Goal: Information Seeking & Learning: Learn about a topic

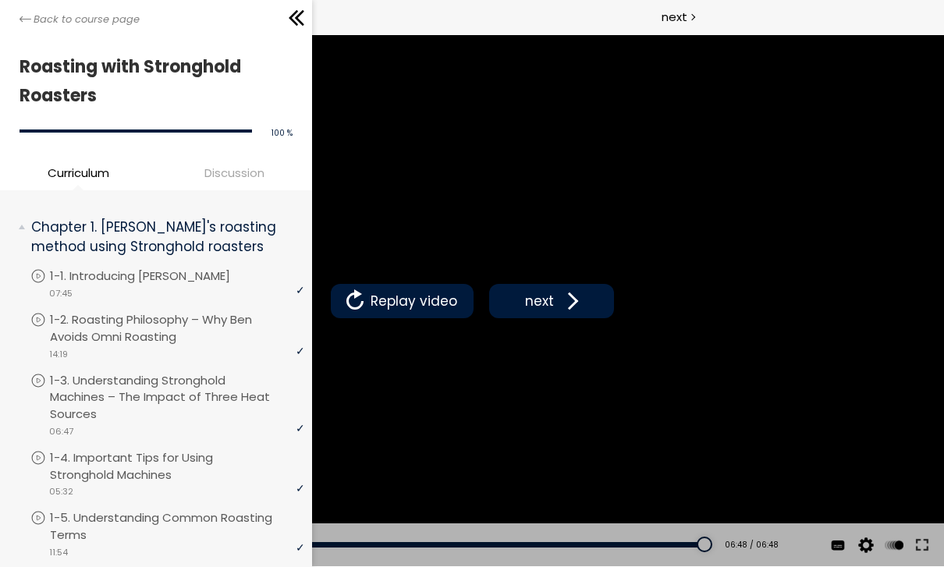
click at [12, 16] on div "Back to course page" at bounding box center [156, 17] width 312 height 35
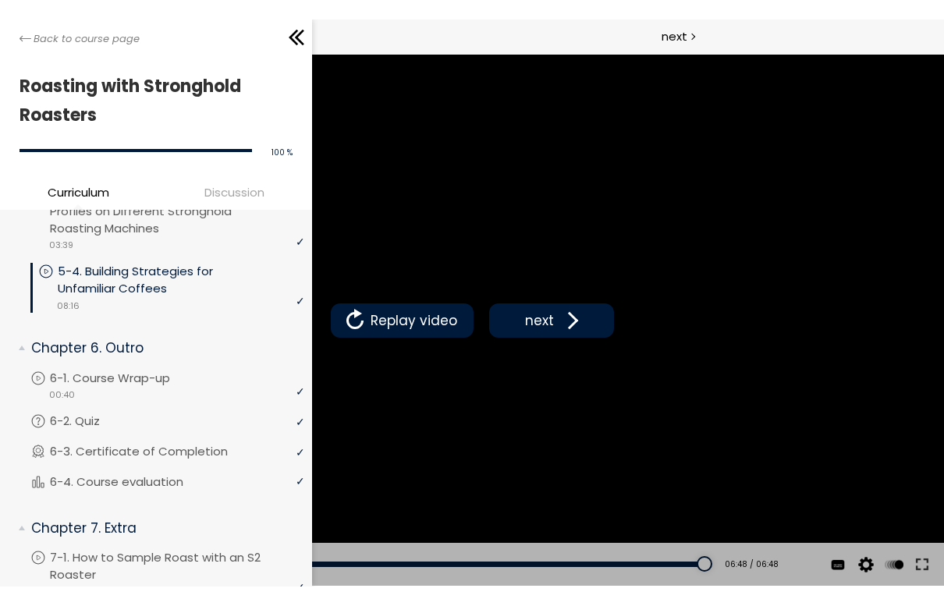
scroll to position [2101, 0]
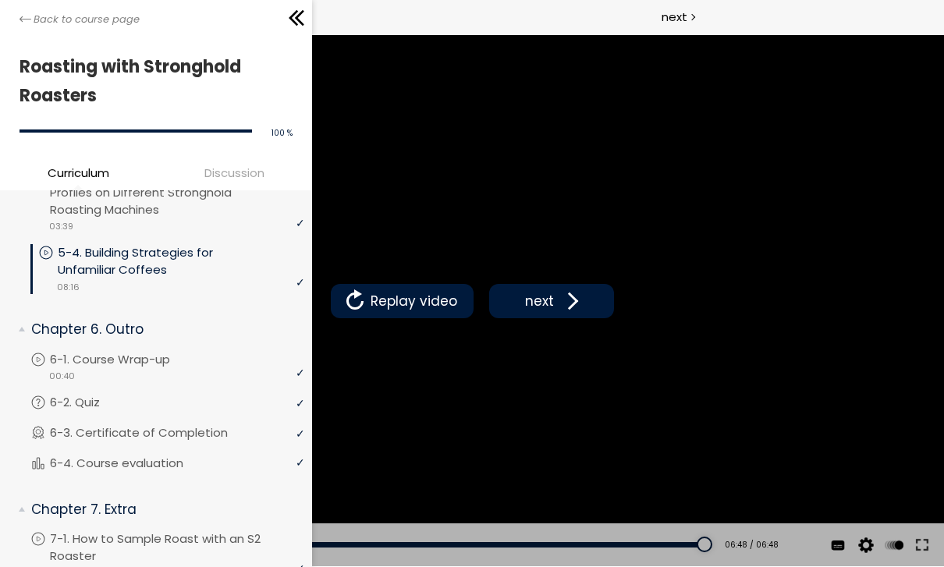
click at [170, 368] on div "video 00:40" at bounding box center [167, 376] width 274 height 16
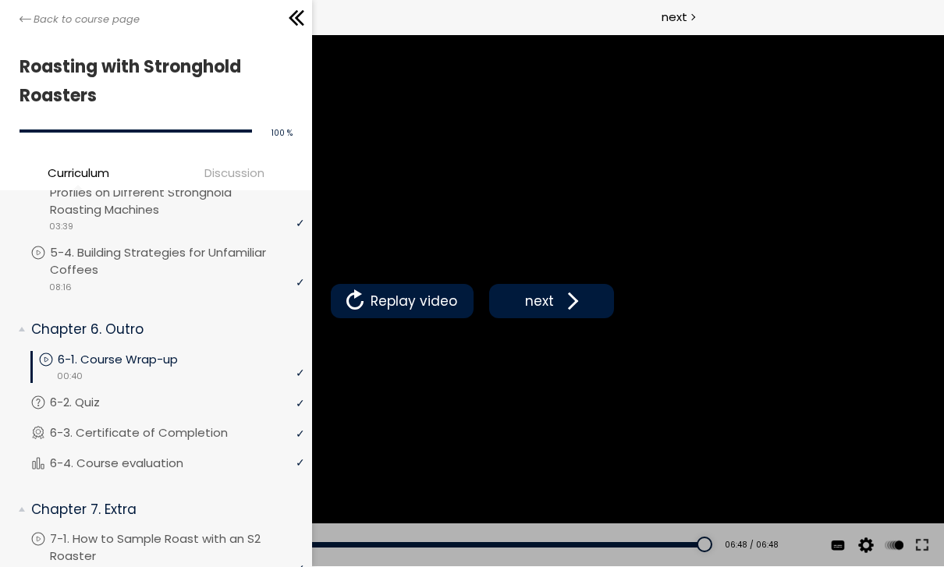
click at [286, 23] on icon at bounding box center [296, 17] width 23 height 23
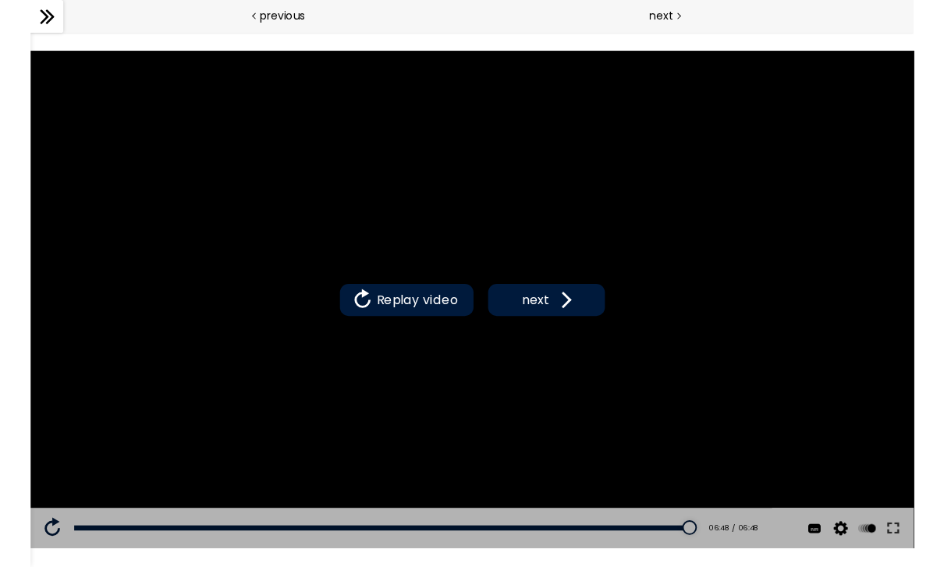
scroll to position [2083, 0]
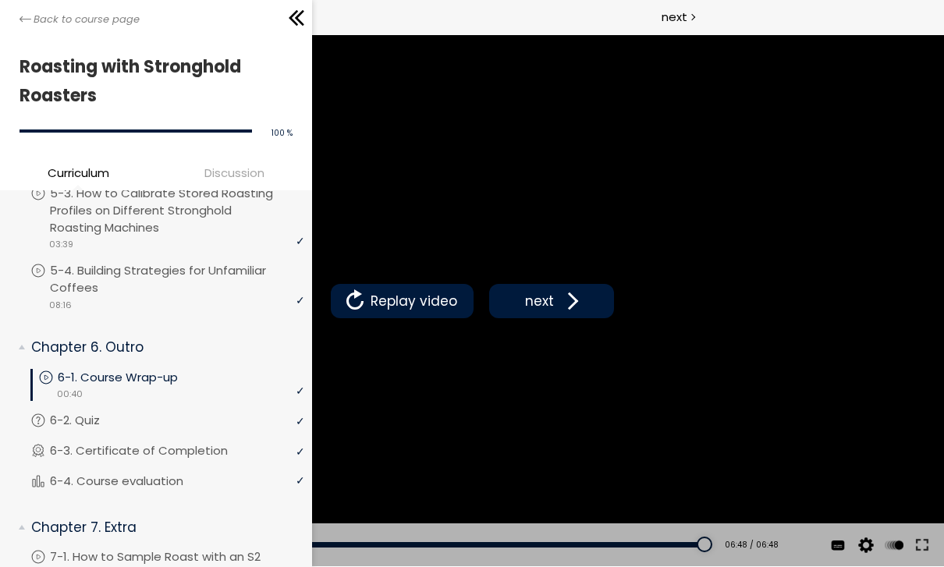
click at [27, 26] on link "Back to course page" at bounding box center [80, 20] width 120 height 16
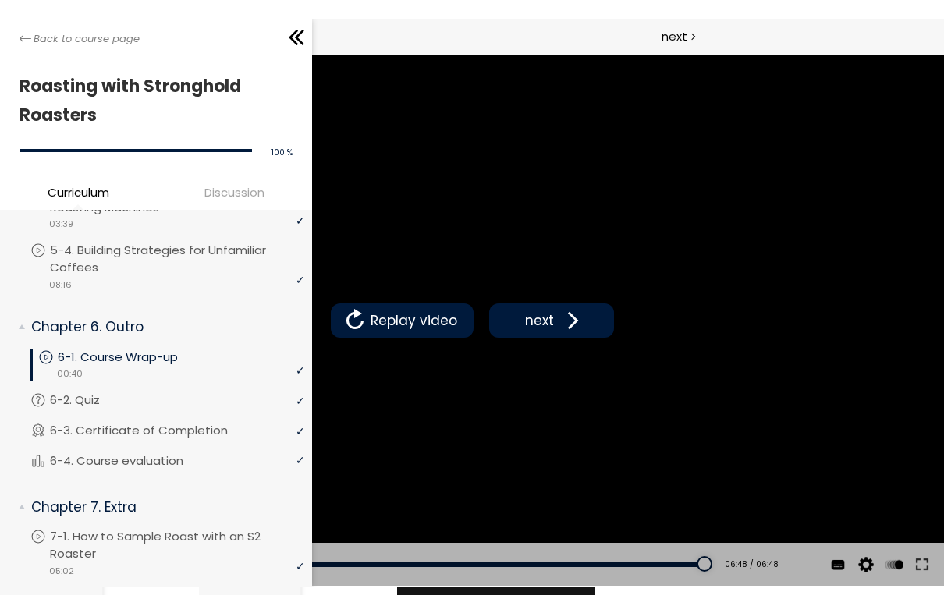
scroll to position [2122, 0]
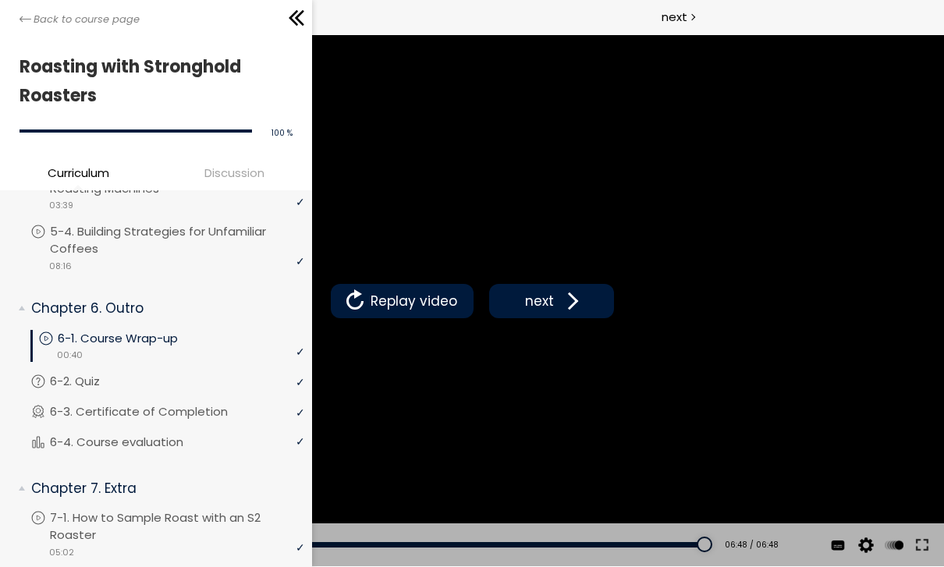
click at [197, 510] on p "7-1. How to Sample Roast with an S2 Roaster" at bounding box center [177, 527] width 254 height 34
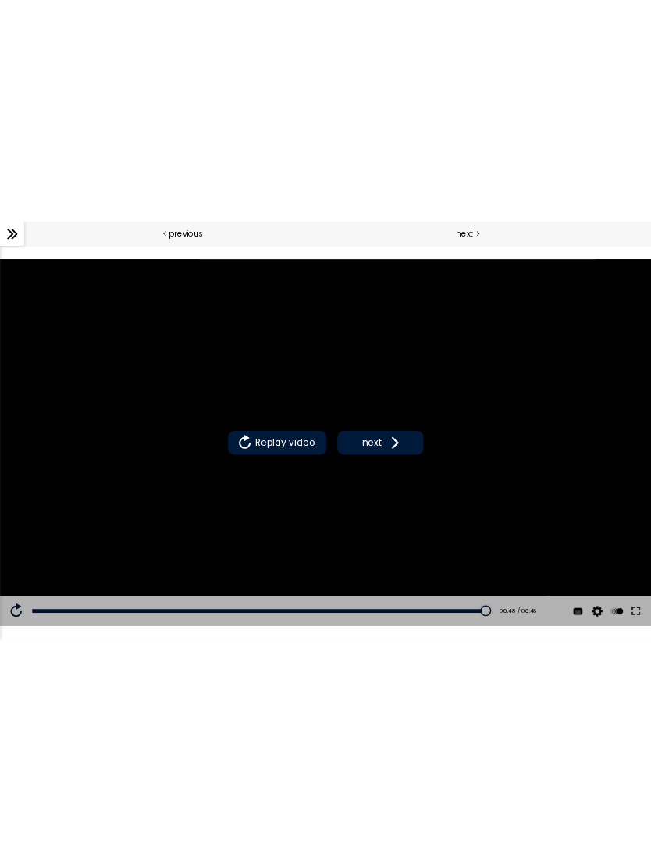
scroll to position [2083, 0]
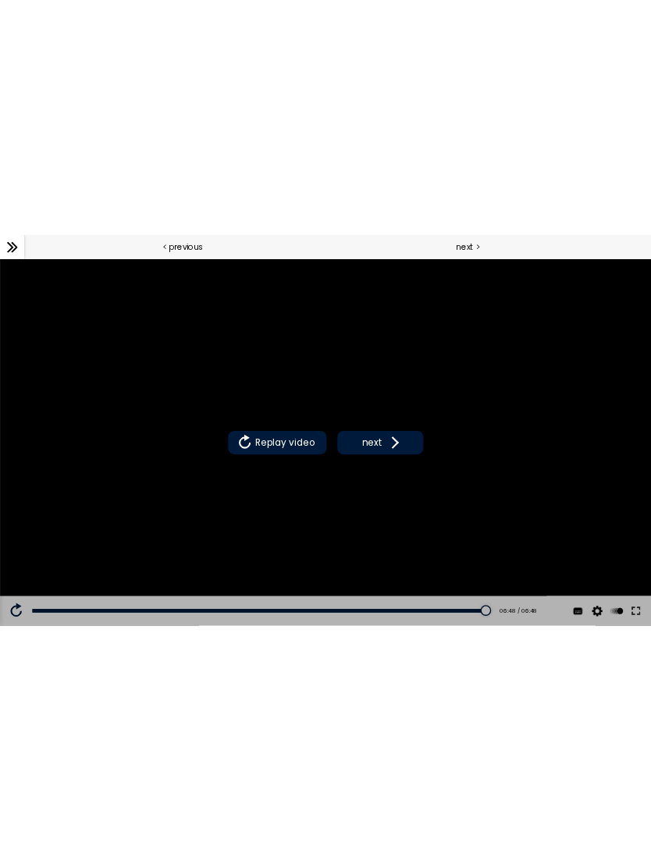
scroll to position [1829, 0]
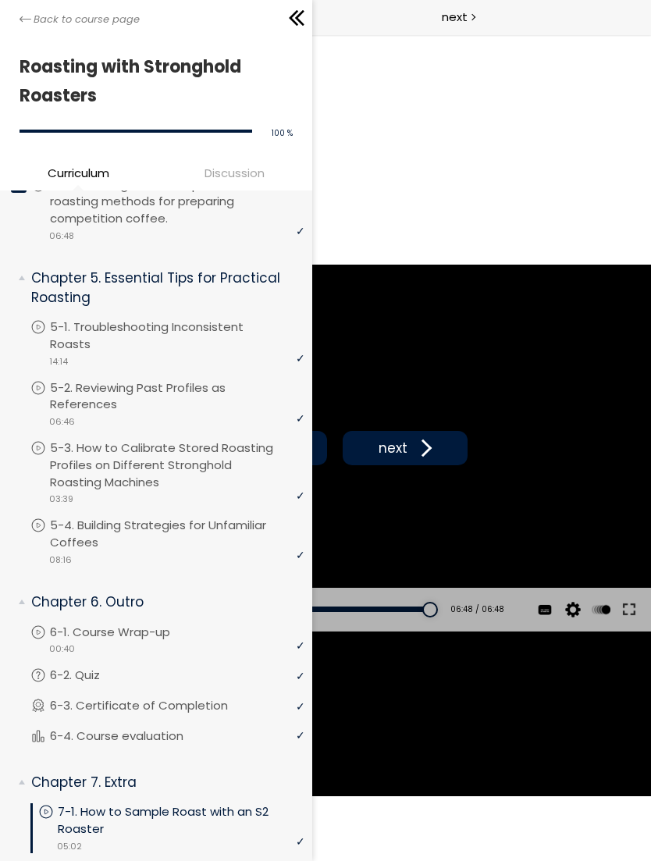
click at [22, 18] on icon at bounding box center [26, 18] width 12 height 5
click at [23, 1] on div "Back to course page" at bounding box center [156, 17] width 312 height 35
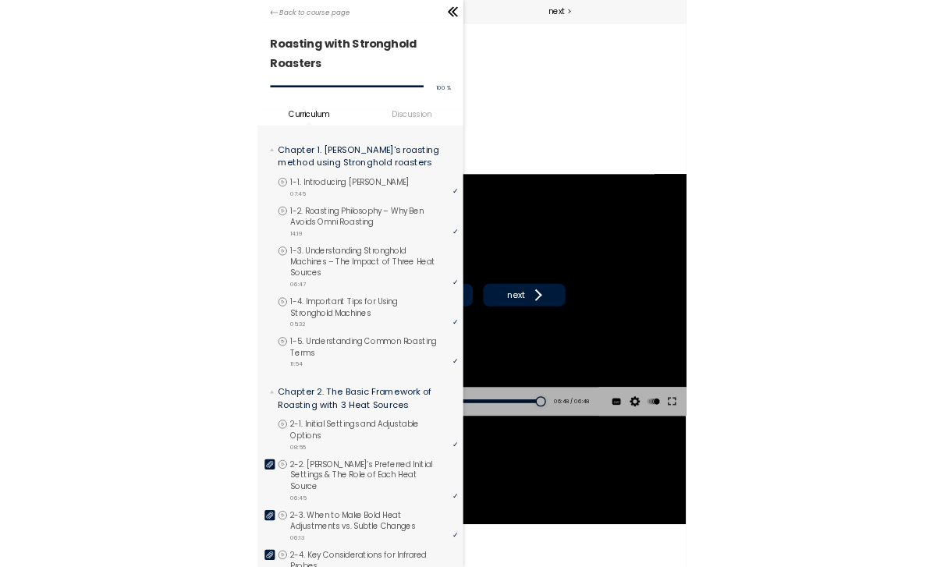
scroll to position [0, 0]
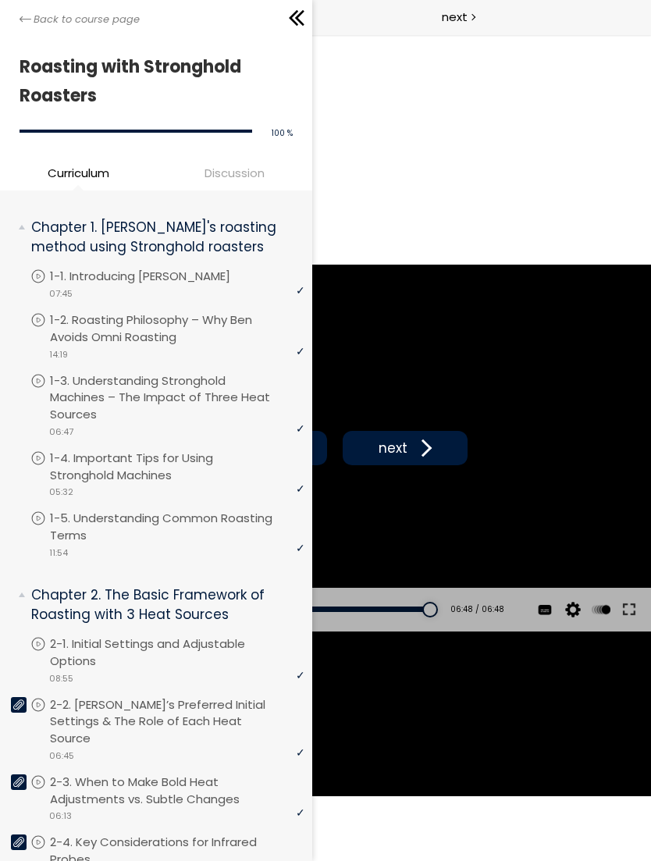
click at [18, 606] on icon at bounding box center [18, 704] width 11 height 10
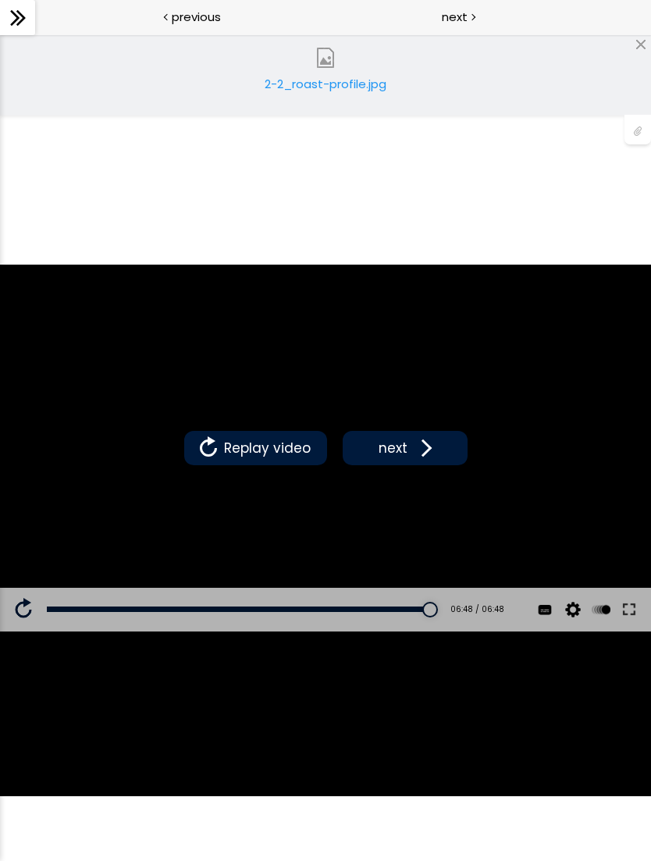
click at [583, 86] on div "2-2_roast-profile.jpg" at bounding box center [325, 74] width 651 height 81
click at [322, 66] on img at bounding box center [325, 58] width 20 height 20
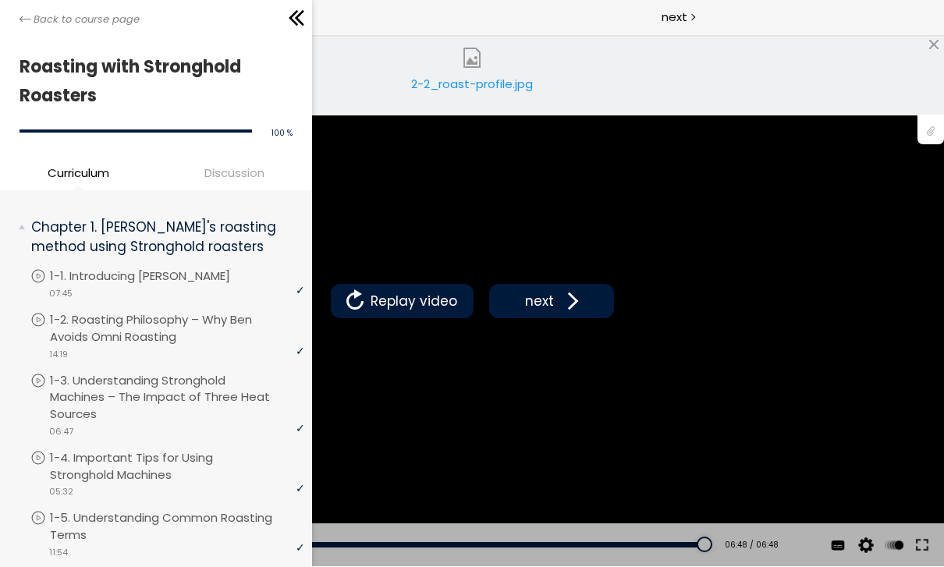
click at [18, 13] on div "Back to course page" at bounding box center [156, 17] width 312 height 35
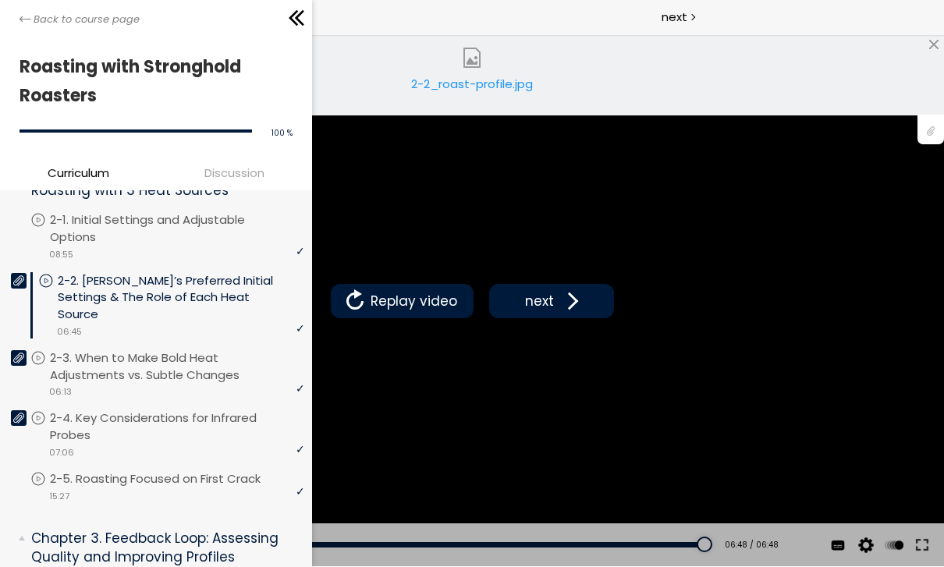
scroll to position [450, 0]
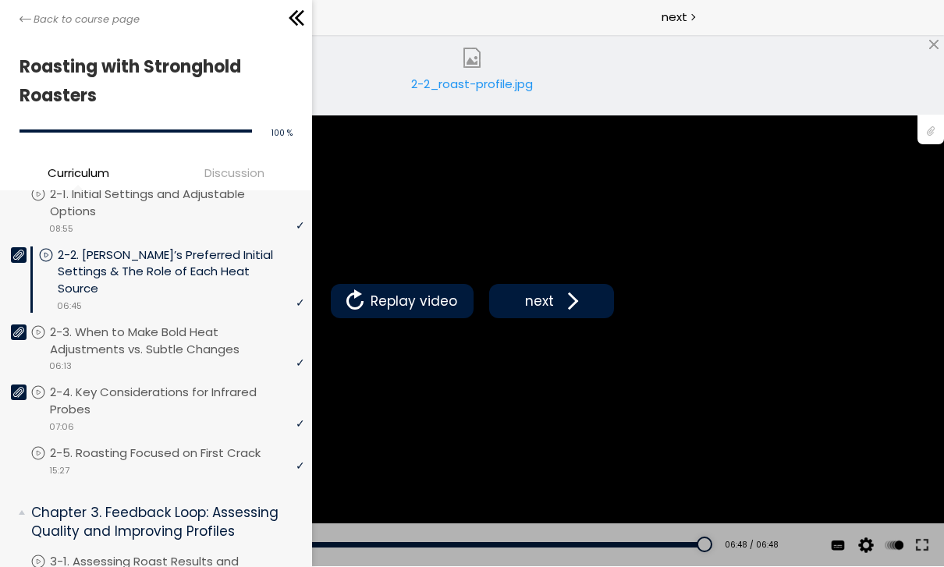
click at [13, 327] on icon at bounding box center [18, 332] width 11 height 11
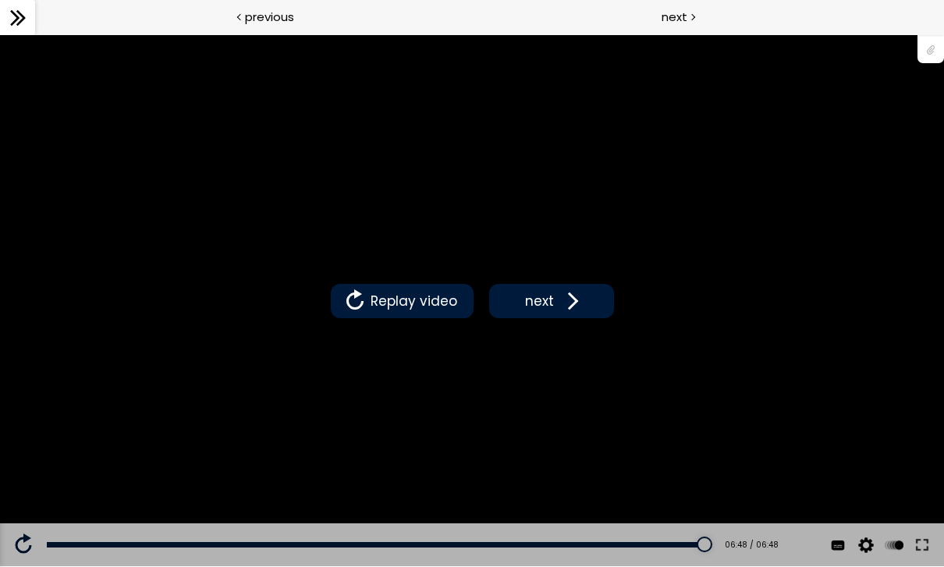
click at [940, 46] on div at bounding box center [931, 49] width 27 height 30
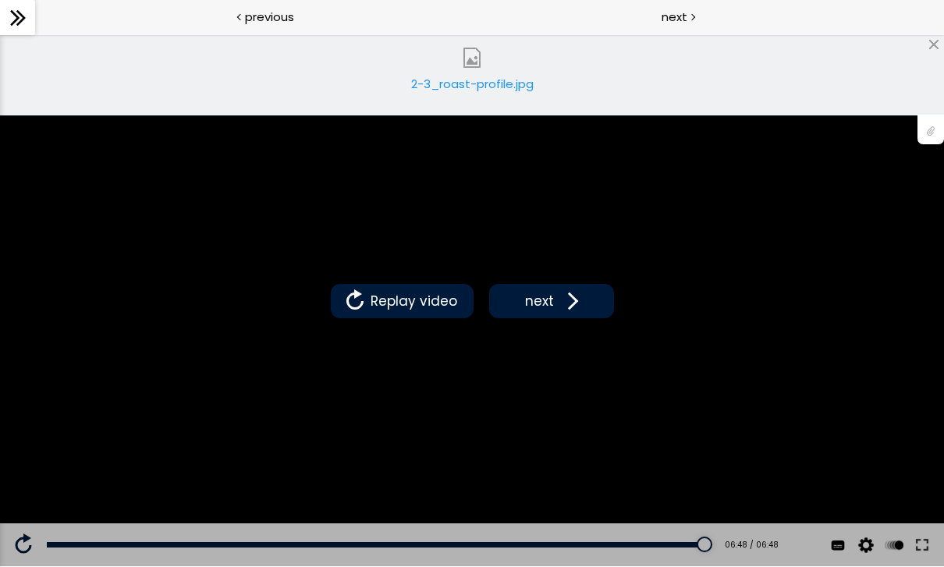
click at [468, 65] on img at bounding box center [472, 58] width 20 height 20
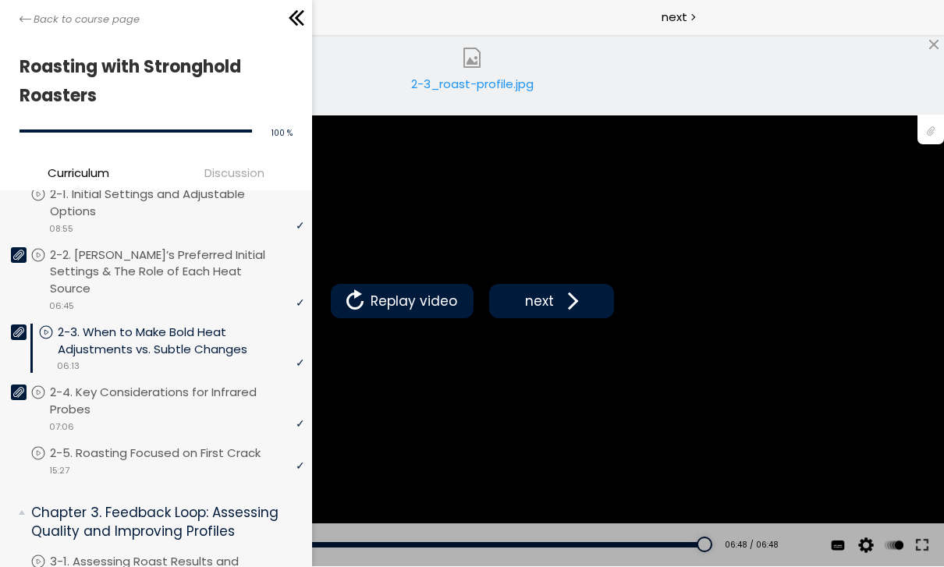
click at [12, 23] on div "Back to course page" at bounding box center [156, 17] width 312 height 35
click at [25, 385] on div at bounding box center [19, 393] width 16 height 16
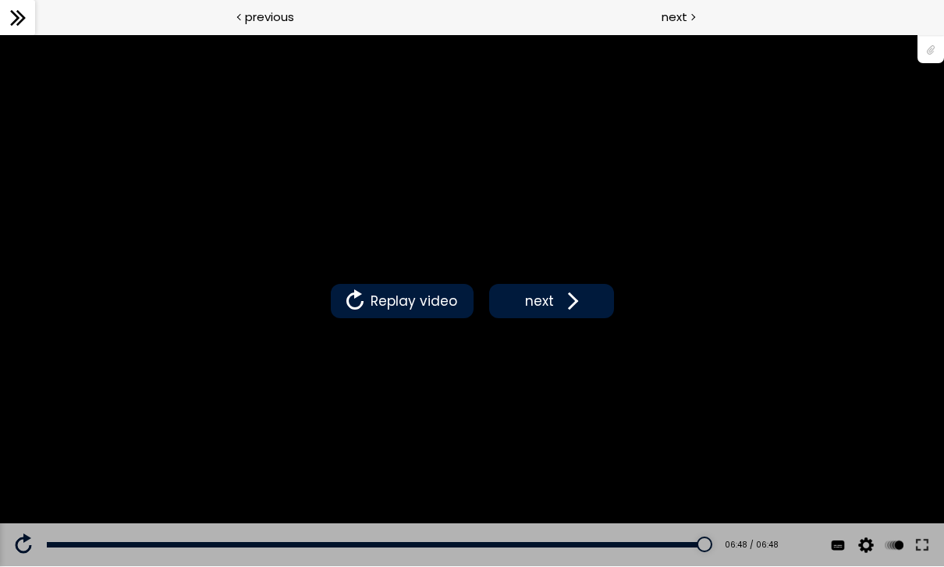
click at [942, 52] on div at bounding box center [931, 49] width 27 height 30
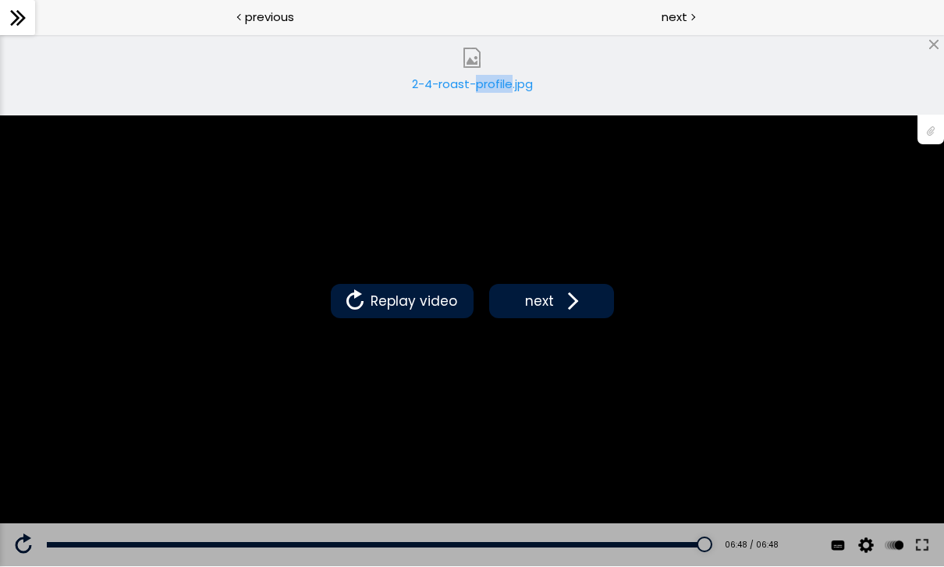
click at [634, 87] on div "2-4-roast-profile.jpg" at bounding box center [472, 74] width 944 height 81
click at [474, 66] on img at bounding box center [472, 58] width 20 height 20
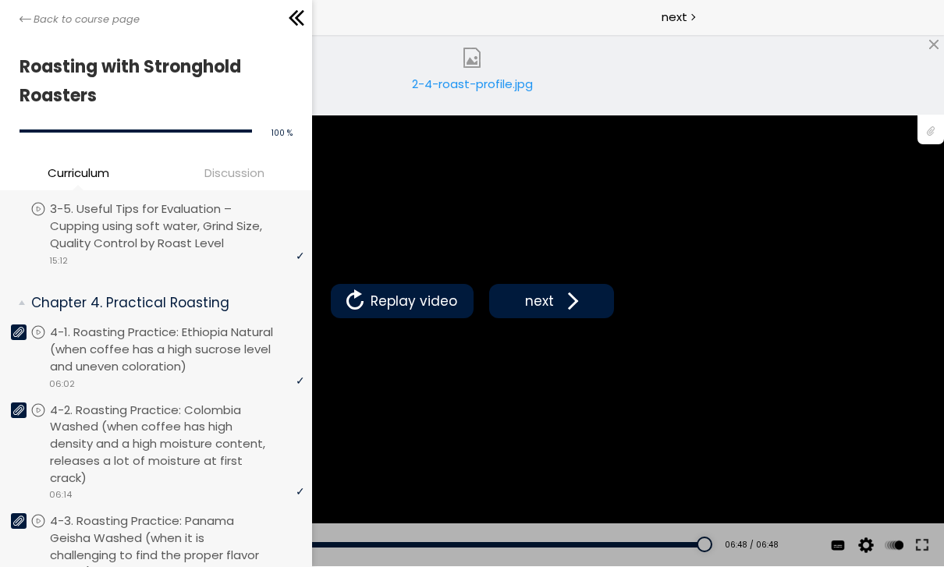
scroll to position [1018, 0]
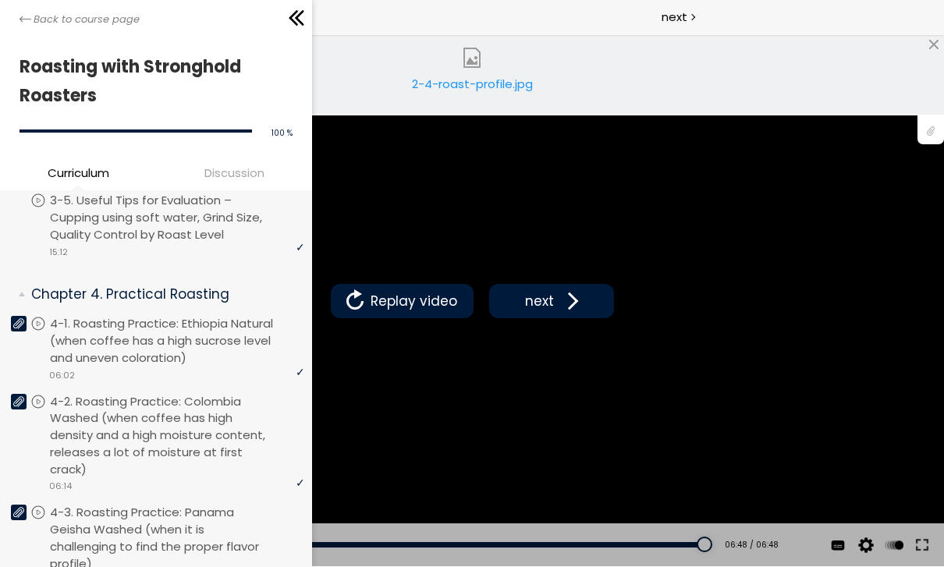
click at [21, 318] on icon at bounding box center [18, 323] width 11 height 11
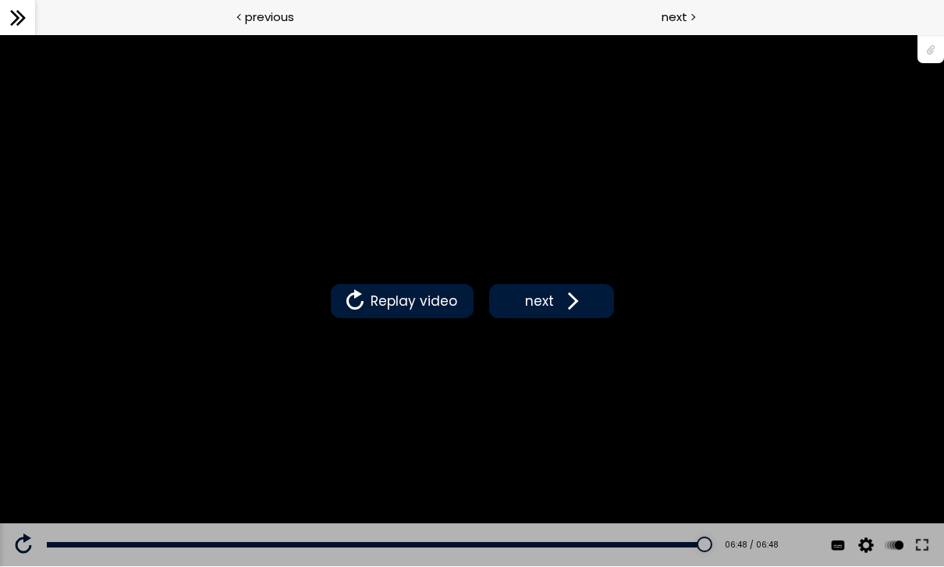
click at [938, 49] on div at bounding box center [931, 49] width 27 height 30
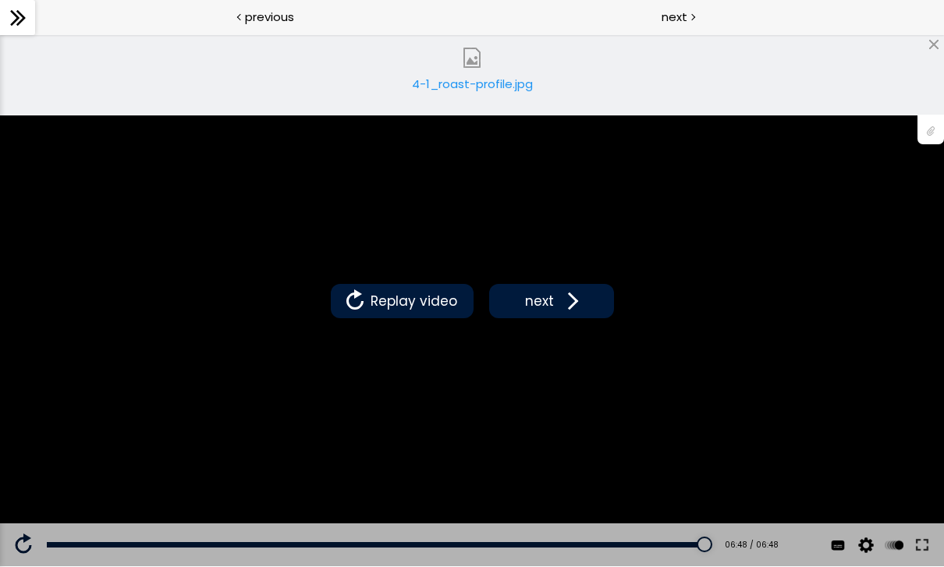
click at [478, 51] on img at bounding box center [472, 58] width 20 height 20
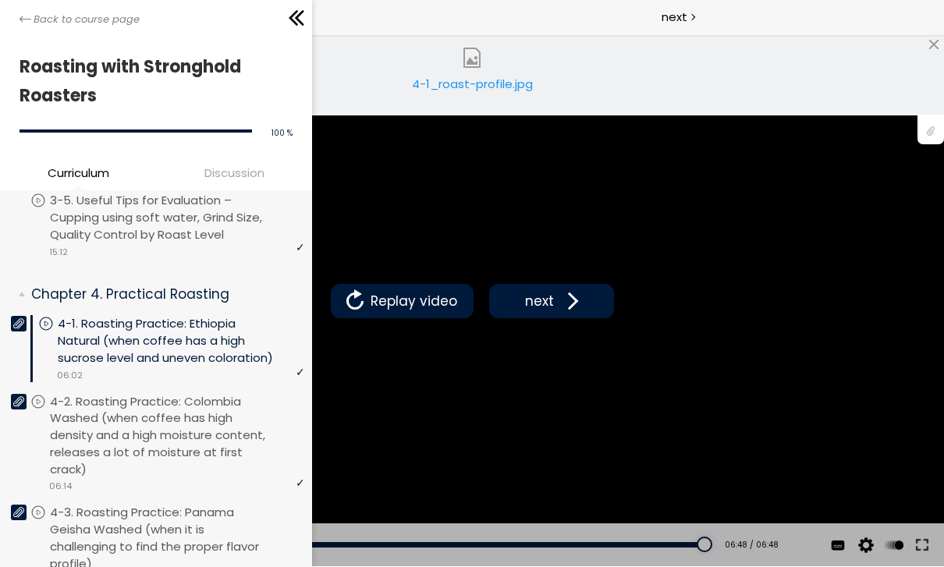
click at [18, 19] on div "Back to course page" at bounding box center [156, 17] width 312 height 35
click at [22, 396] on icon at bounding box center [18, 401] width 11 height 10
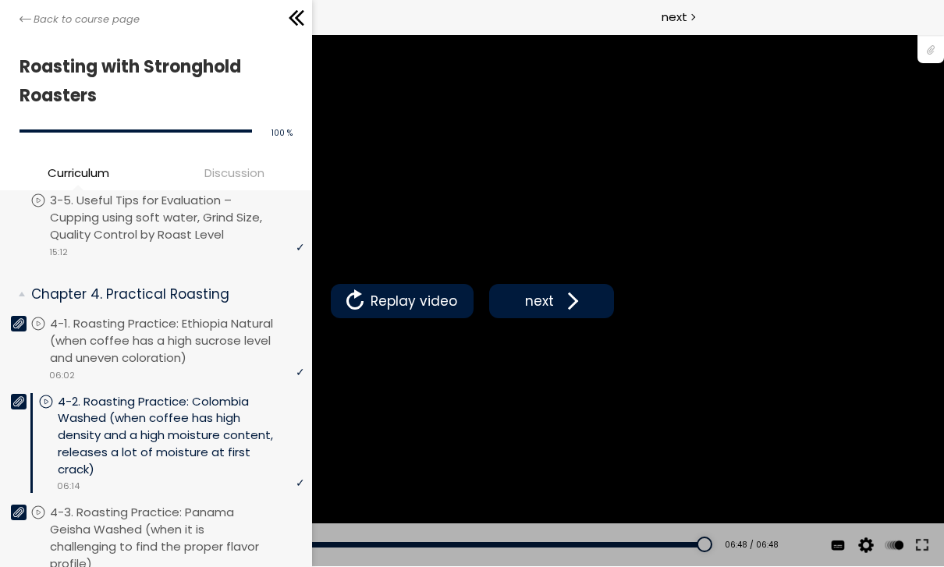
click at [935, 44] on div at bounding box center [931, 49] width 27 height 30
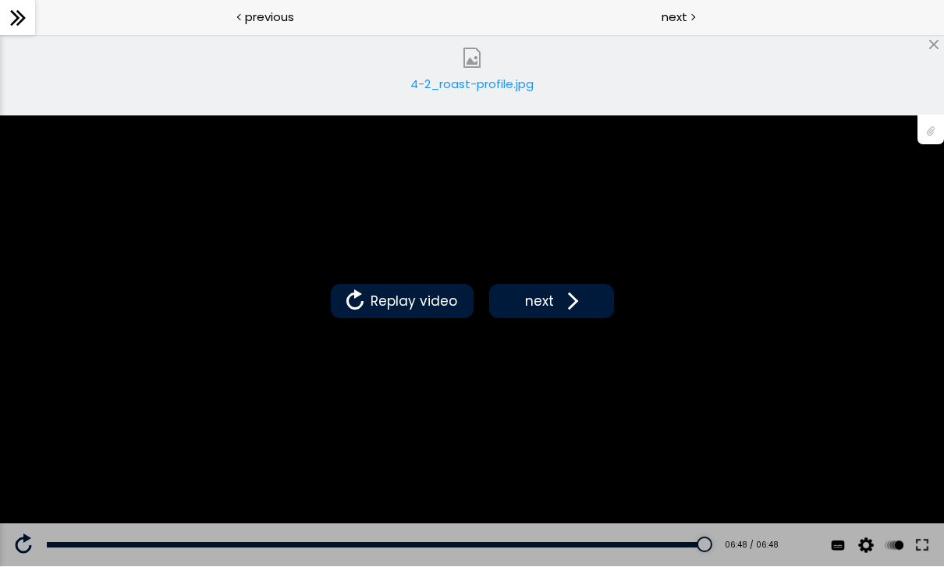
click at [475, 60] on img at bounding box center [472, 58] width 20 height 20
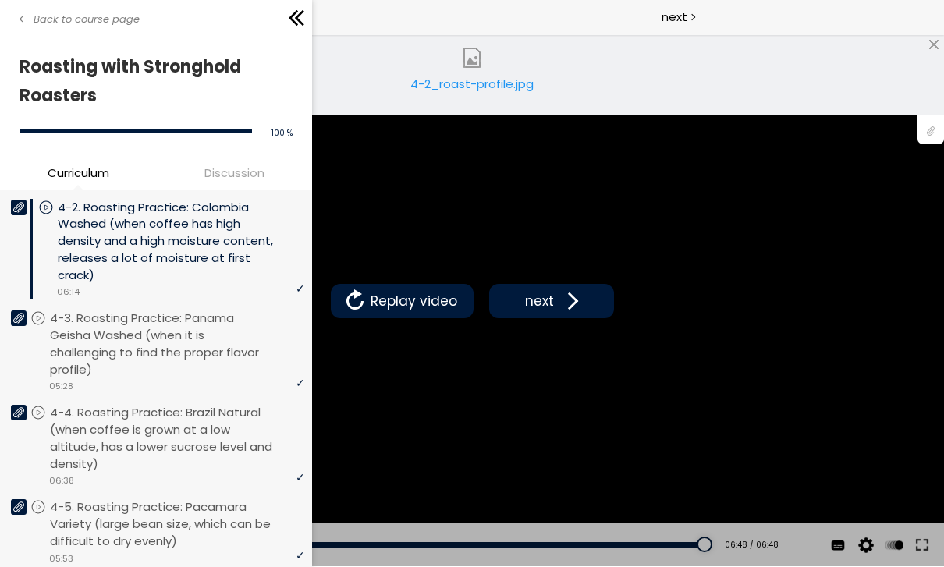
scroll to position [1216, 0]
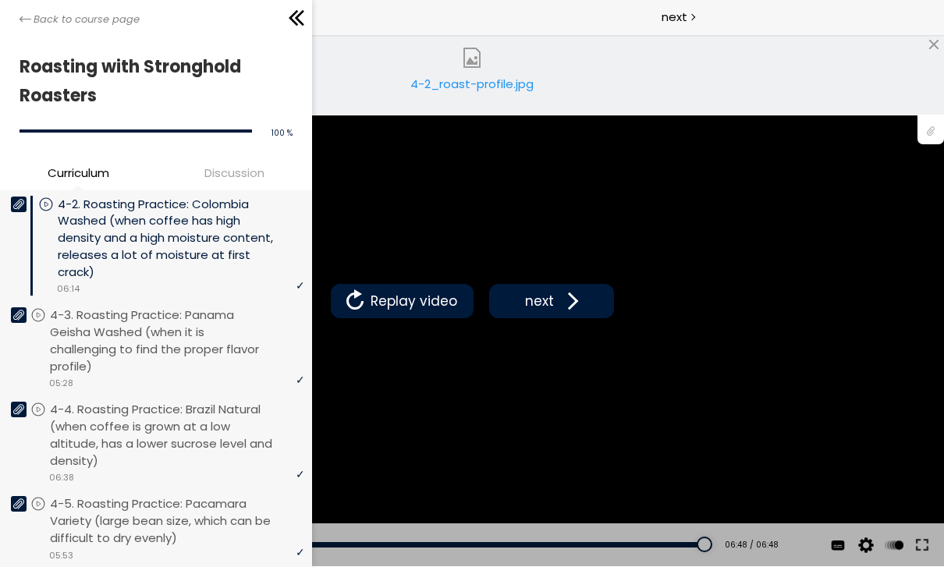
click at [21, 307] on div at bounding box center [19, 315] width 16 height 16
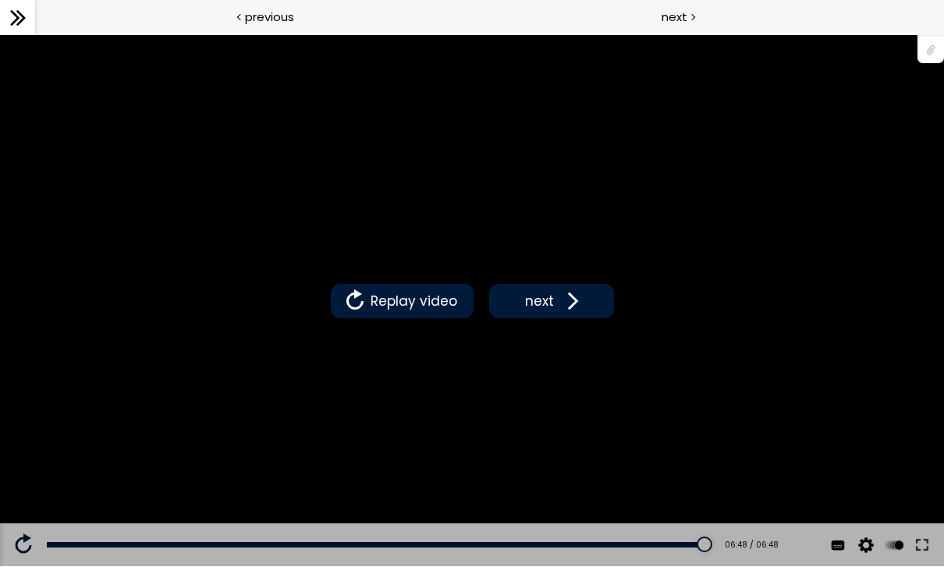
click at [934, 44] on div at bounding box center [931, 49] width 27 height 30
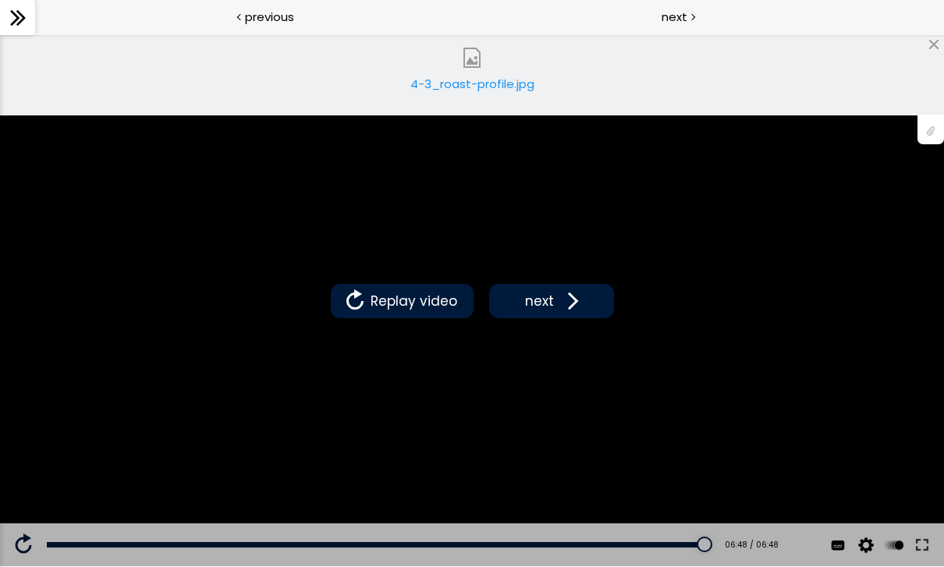
click at [478, 62] on img at bounding box center [472, 58] width 20 height 20
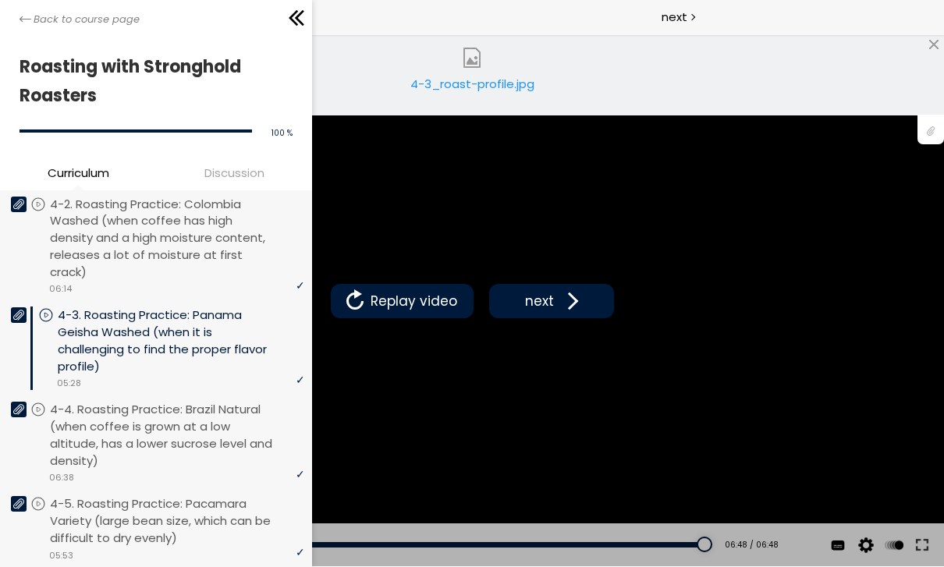
click at [15, 18] on div "Back to course page" at bounding box center [156, 17] width 312 height 35
click at [17, 402] on div at bounding box center [19, 410] width 16 height 16
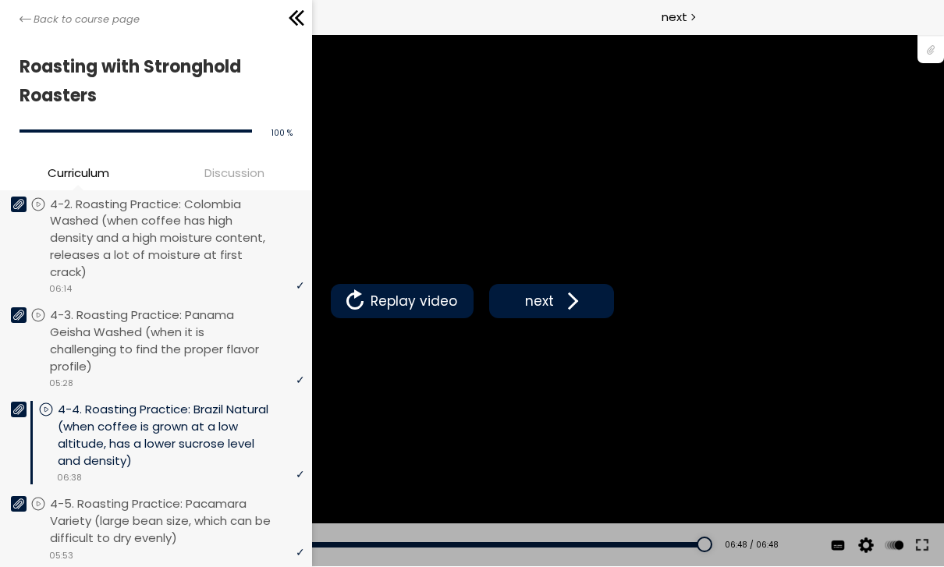
click at [936, 48] on div at bounding box center [931, 49] width 27 height 30
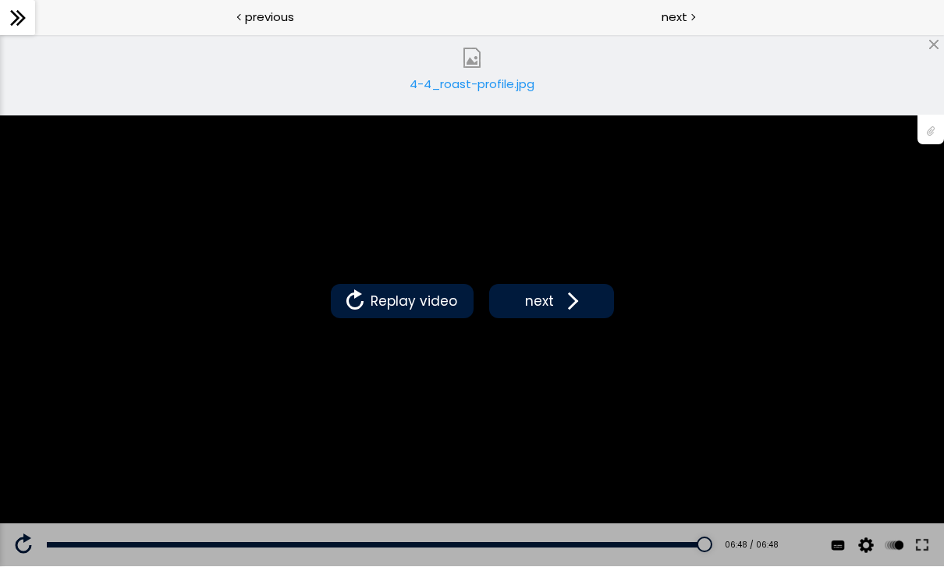
click at [470, 67] on img at bounding box center [472, 58] width 20 height 20
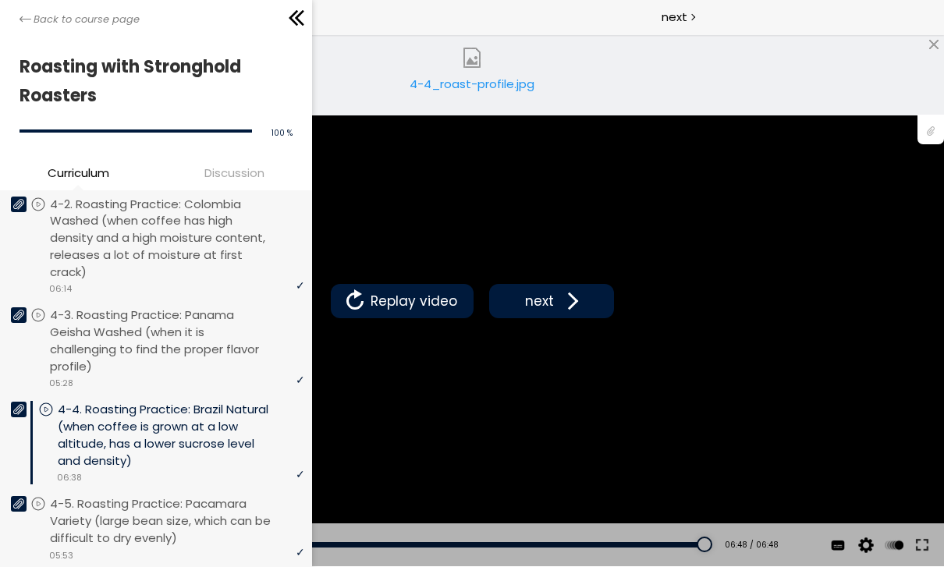
click at [21, 27] on div "Back to course page" at bounding box center [156, 17] width 312 height 35
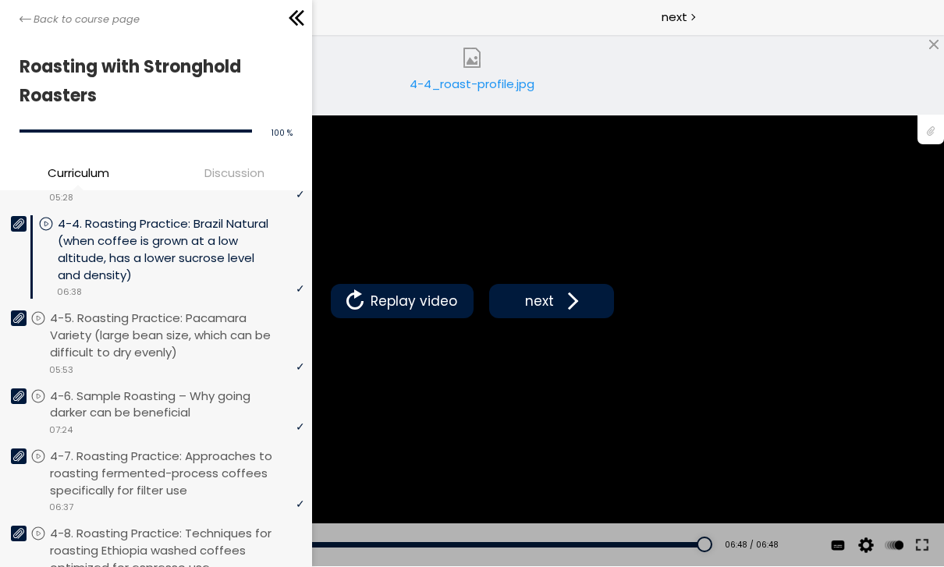
scroll to position [1383, 0]
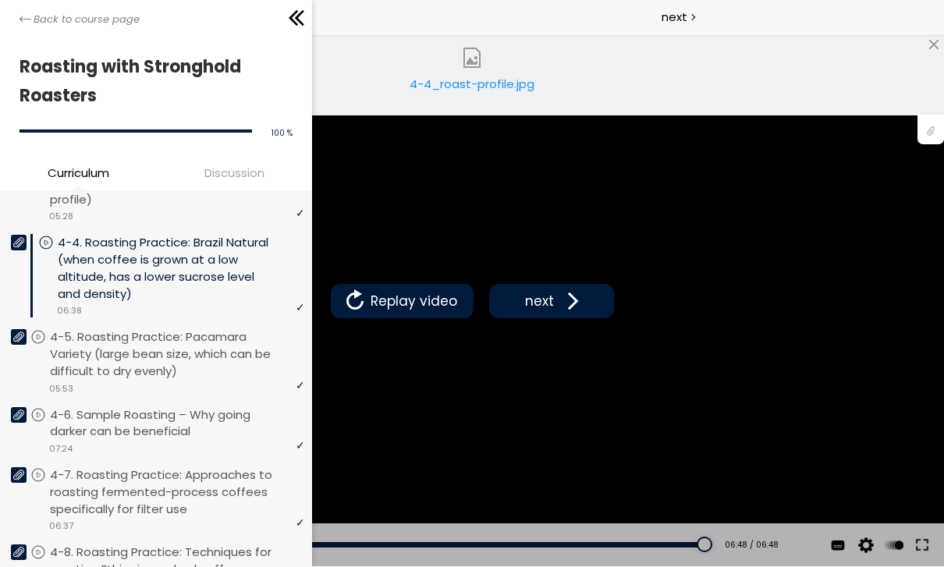
click at [16, 332] on icon at bounding box center [18, 337] width 11 height 11
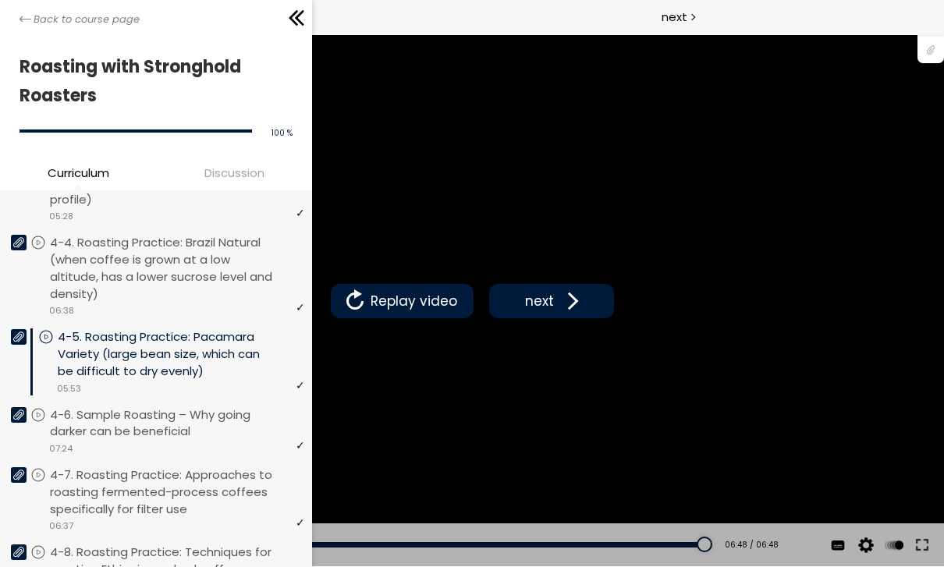
click at [932, 52] on div at bounding box center [931, 49] width 27 height 30
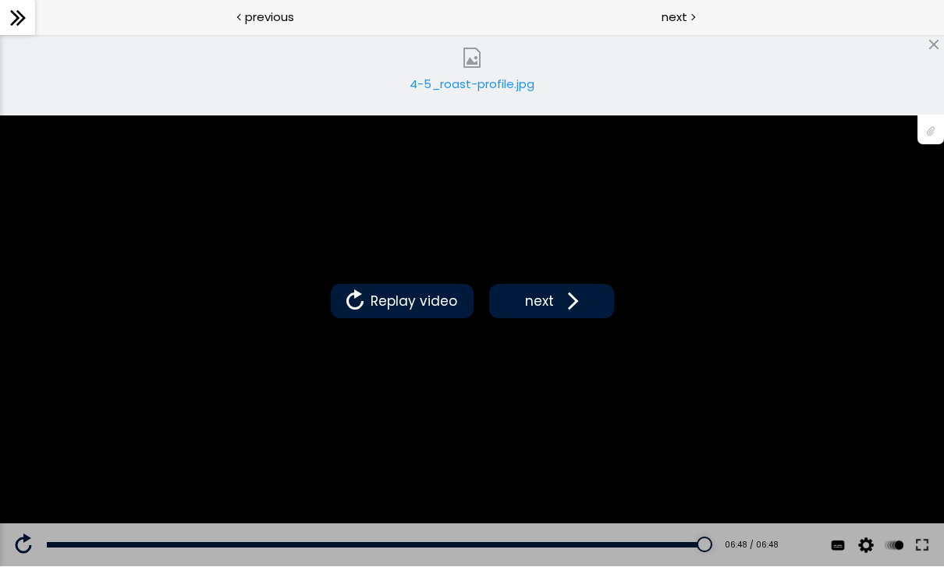
click at [478, 66] on img at bounding box center [472, 58] width 20 height 20
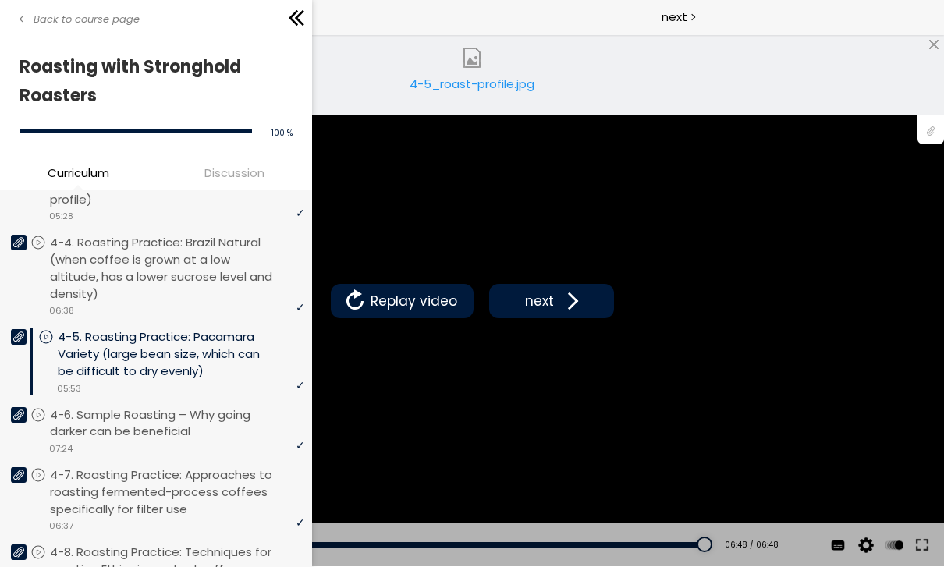
click at [18, 15] on div "Back to course page" at bounding box center [156, 17] width 312 height 35
click at [23, 410] on icon at bounding box center [18, 415] width 11 height 11
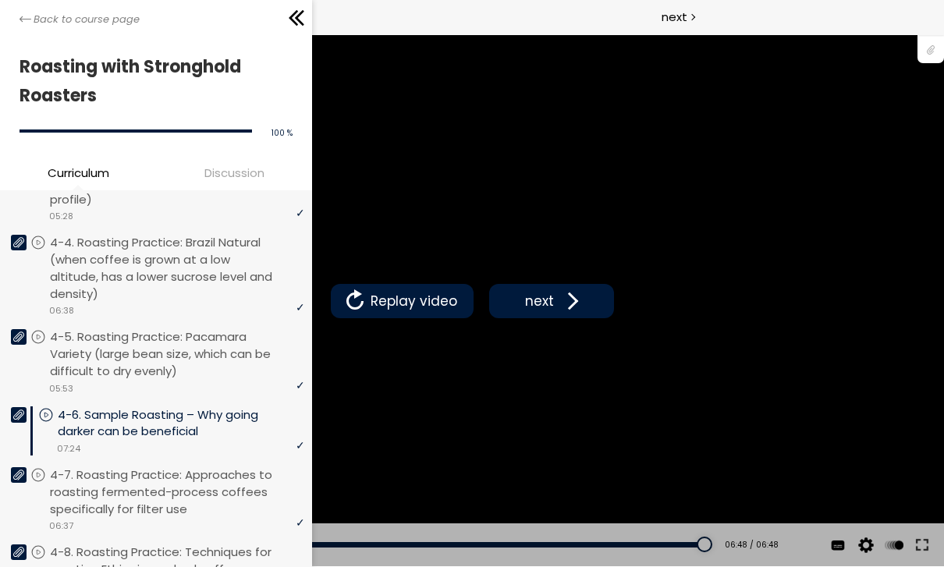
click at [929, 52] on div at bounding box center [931, 49] width 27 height 30
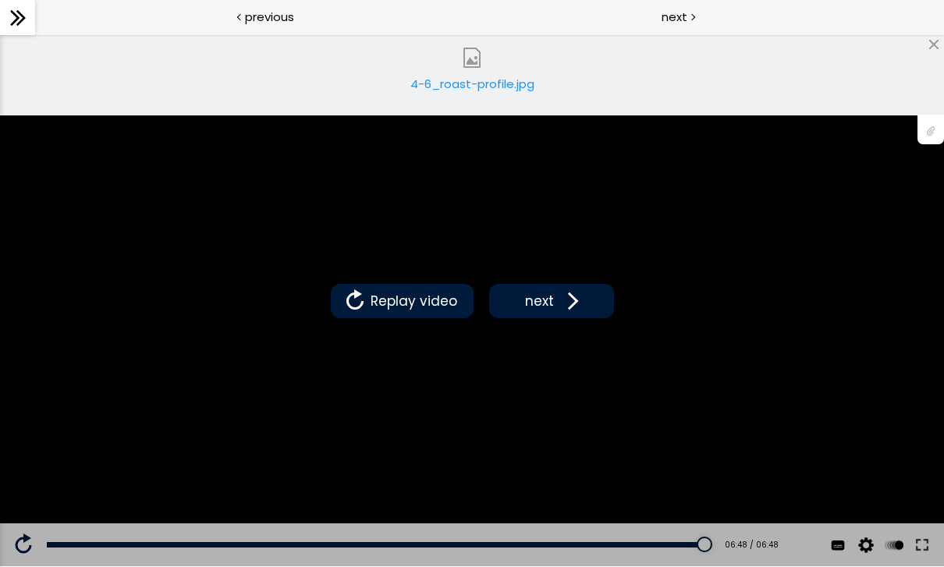
click at [467, 62] on img at bounding box center [472, 58] width 20 height 20
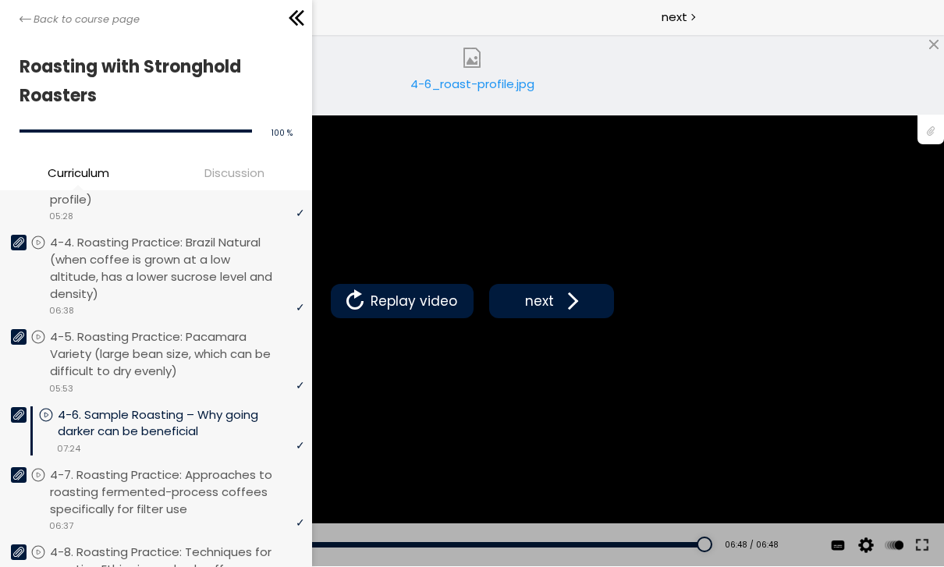
click at [20, 23] on icon at bounding box center [26, 19] width 12 height 12
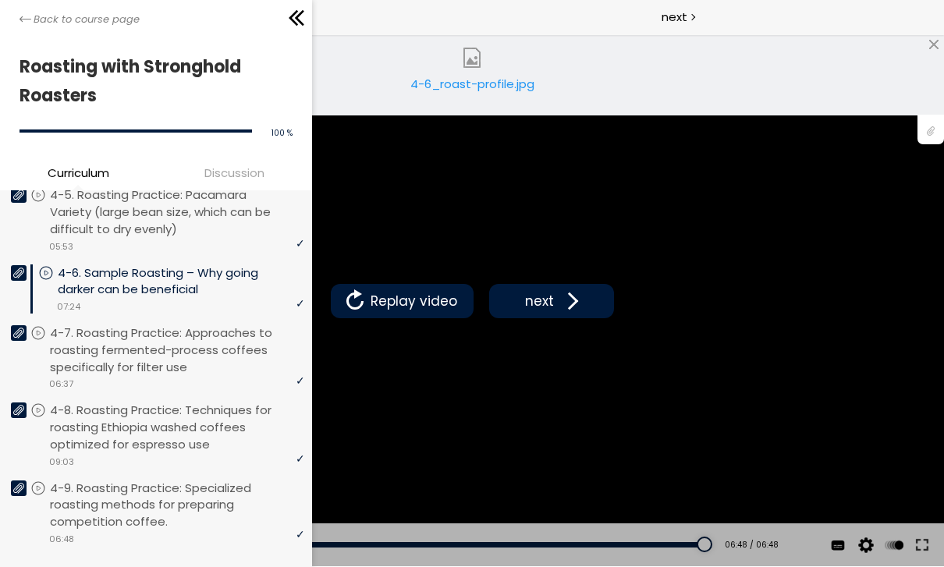
scroll to position [1524, 0]
click at [20, 329] on icon at bounding box center [18, 334] width 11 height 11
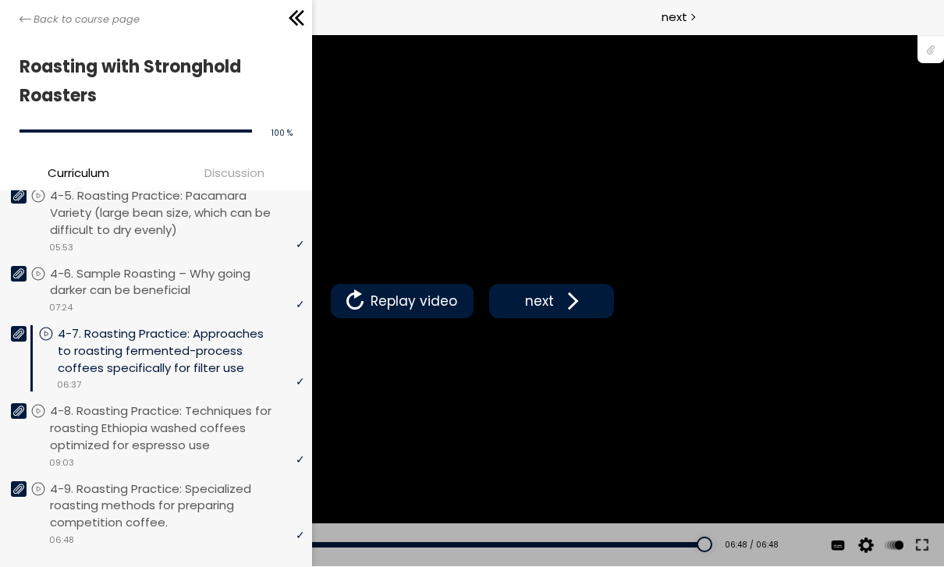
click at [937, 48] on div at bounding box center [931, 49] width 27 height 30
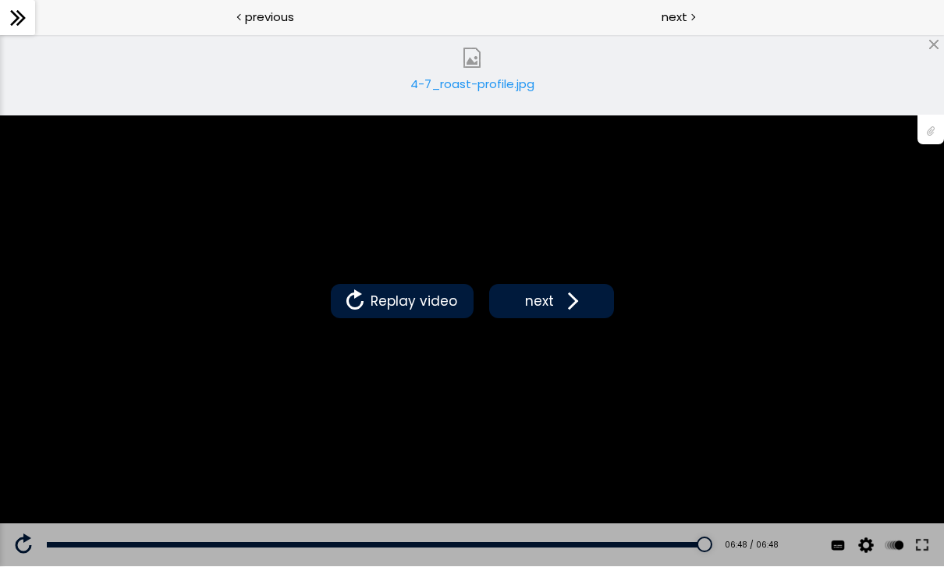
click at [490, 81] on div "4-7_roast-profile.jpg" at bounding box center [472, 90] width 133 height 31
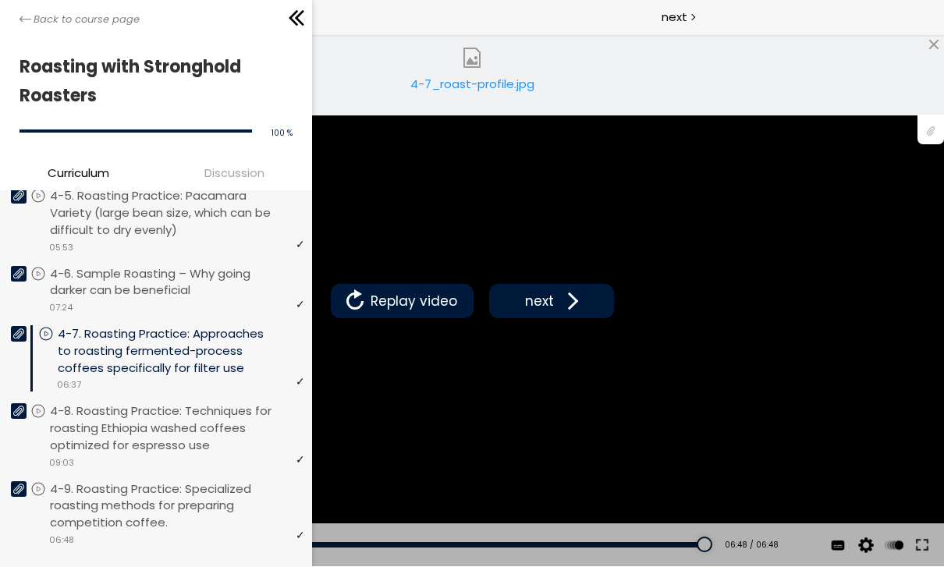
click at [23, 406] on icon at bounding box center [18, 411] width 11 height 11
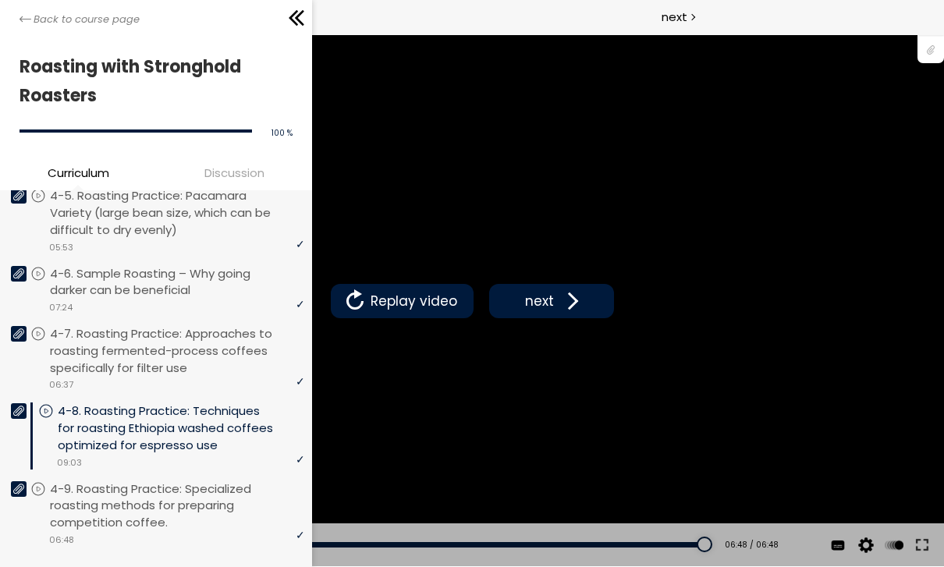
click at [933, 46] on div at bounding box center [931, 49] width 27 height 30
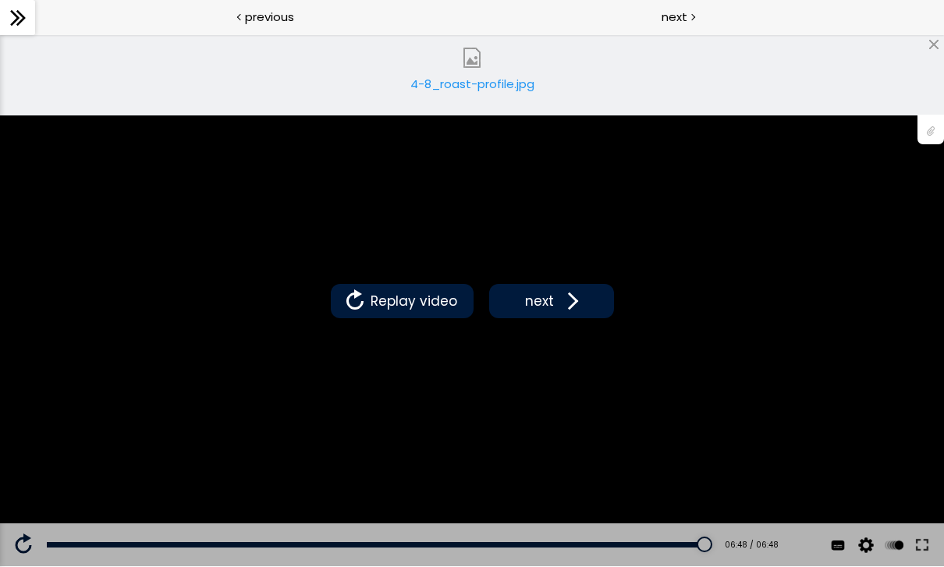
click at [470, 53] on img at bounding box center [472, 58] width 20 height 20
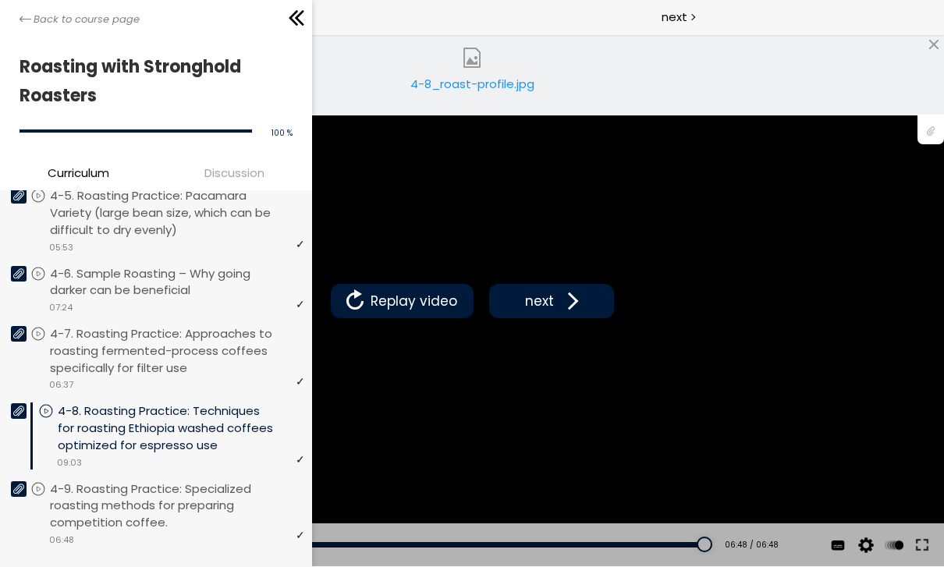
click at [20, 15] on icon at bounding box center [26, 19] width 12 height 12
click at [19, 482] on div at bounding box center [19, 490] width 16 height 16
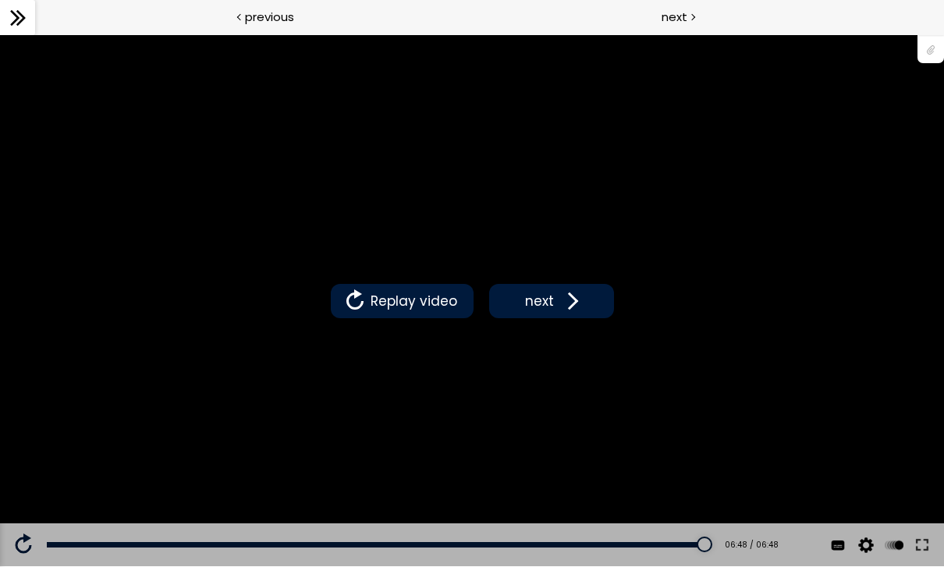
click at [938, 47] on div at bounding box center [931, 49] width 27 height 30
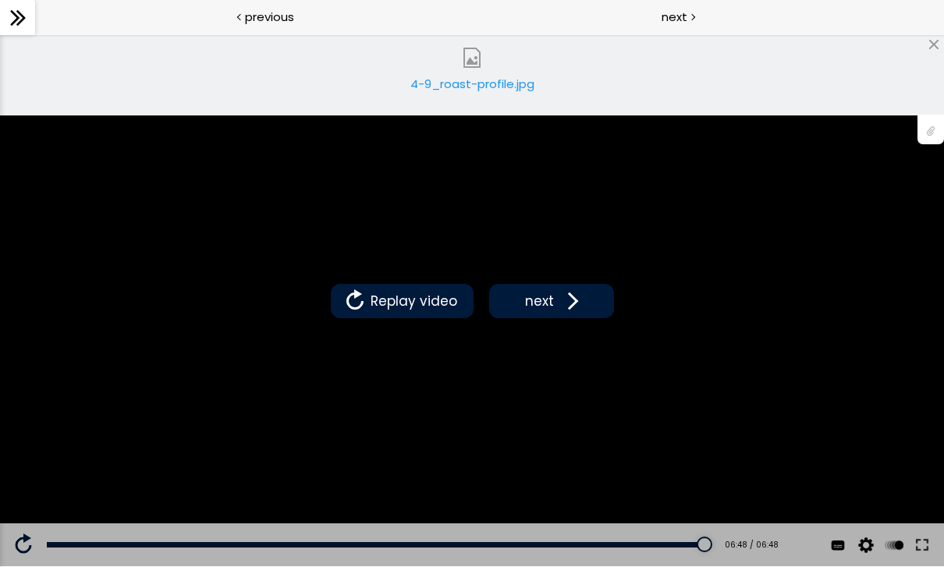
click at [469, 61] on img at bounding box center [472, 58] width 20 height 20
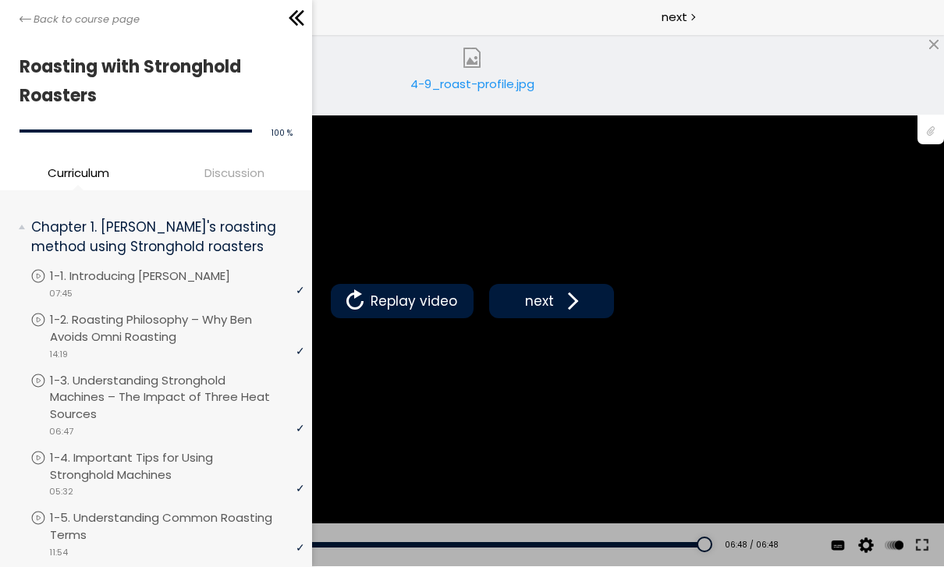
click at [259, 168] on span "Discussion" at bounding box center [234, 173] width 148 height 18
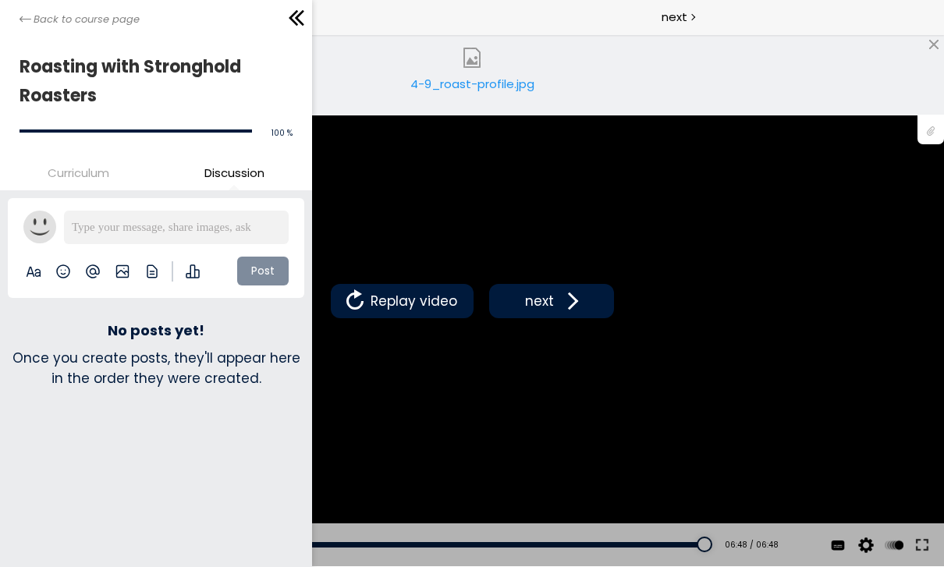
click at [73, 168] on span "Curriculum" at bounding box center [79, 173] width 62 height 18
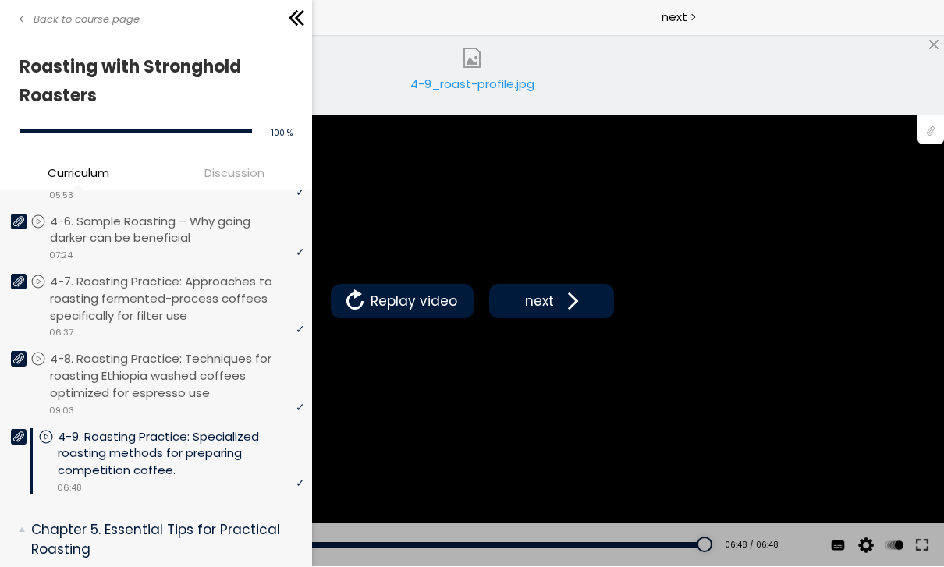
scroll to position [1580, 0]
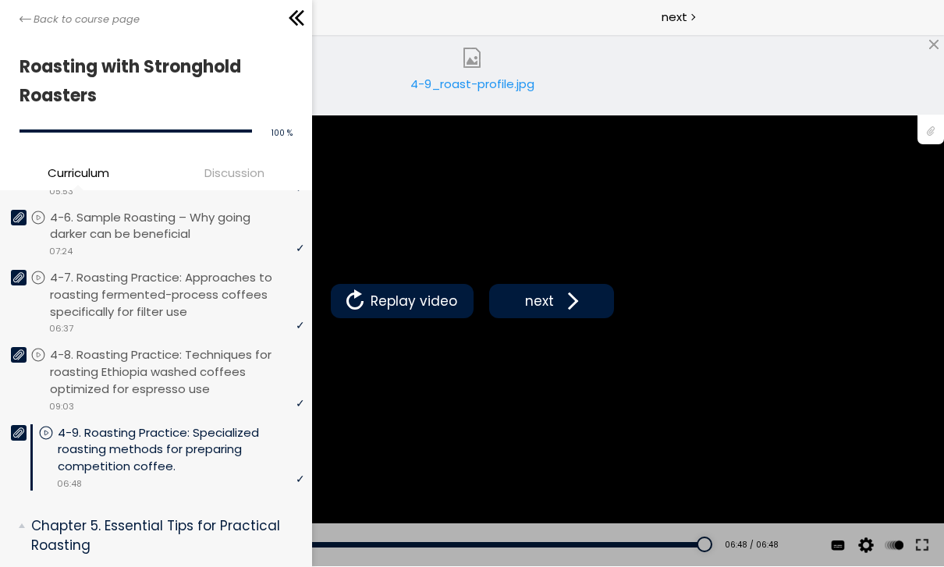
click at [24, 5] on div "Back to course page" at bounding box center [156, 17] width 312 height 35
click at [114, 14] on span "Back to course page" at bounding box center [87, 20] width 106 height 16
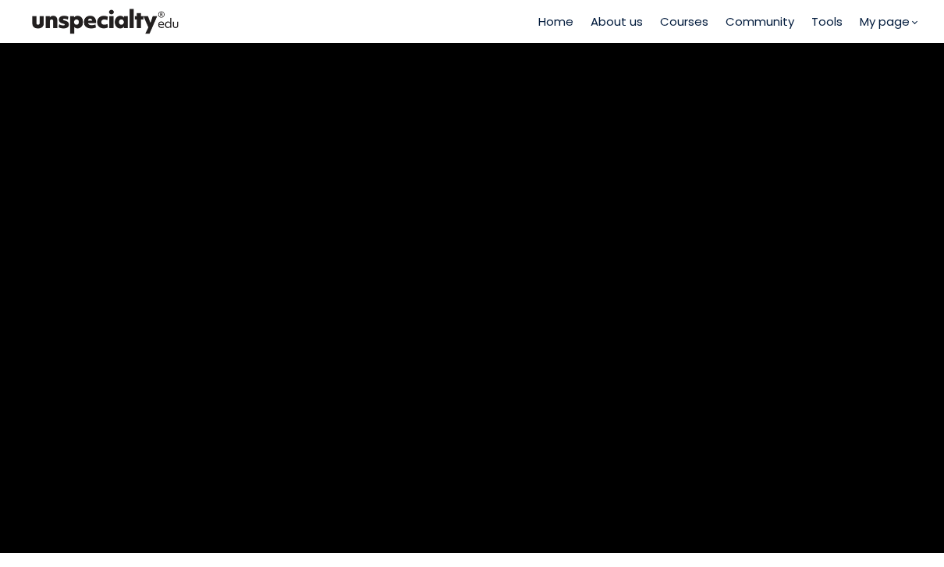
click at [0, 0] on link "My page" at bounding box center [0, 0] width 0 height 0
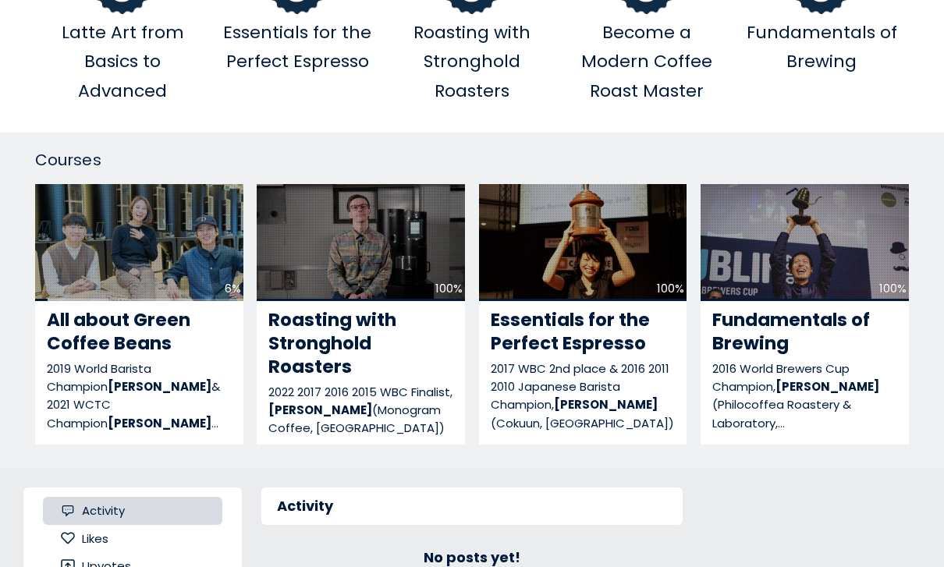
scroll to position [353, 0]
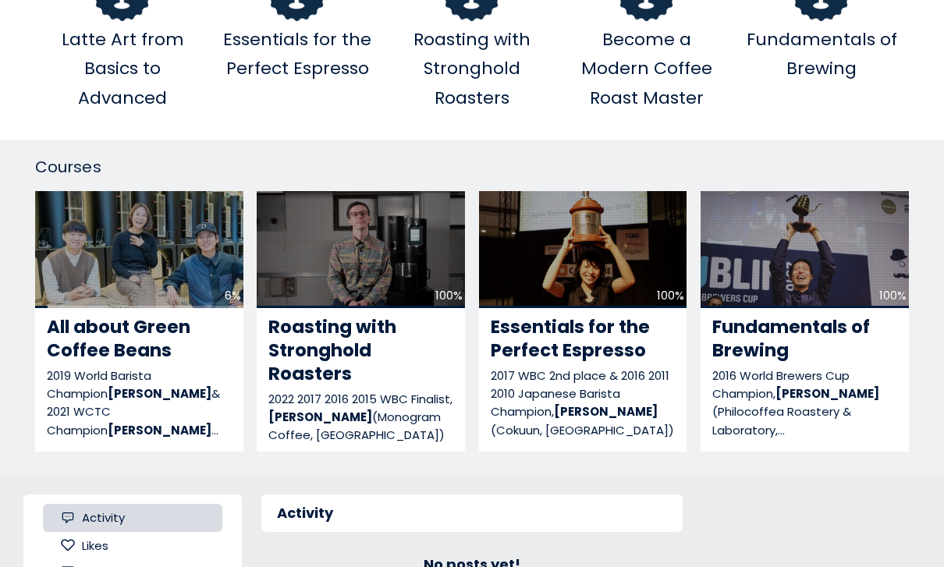
click at [759, 333] on span "Fundamentals of Brewing" at bounding box center [792, 339] width 158 height 48
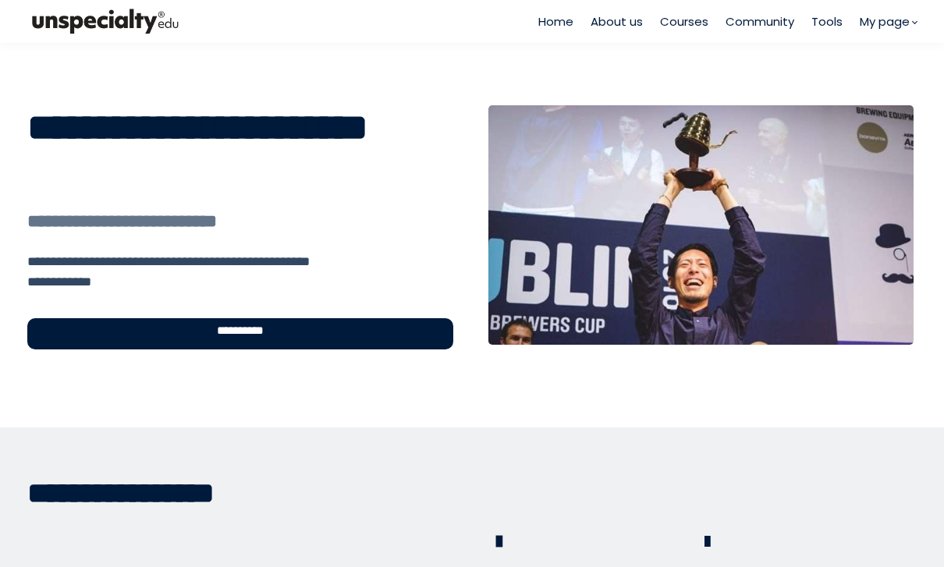
click at [313, 332] on div "**********" at bounding box center [240, 333] width 426 height 31
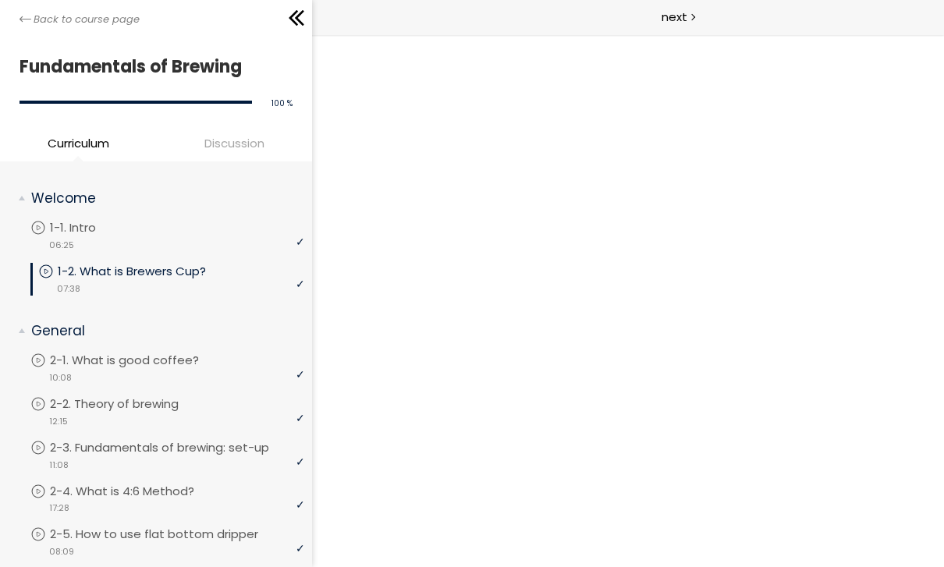
click at [33, 27] on link "Back to course page" at bounding box center [80, 20] width 120 height 16
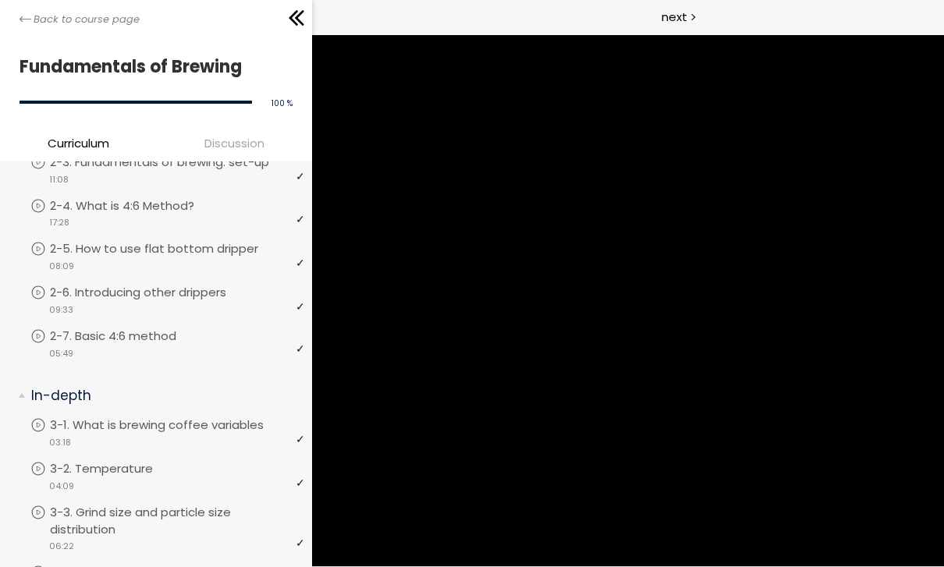
scroll to position [127, 0]
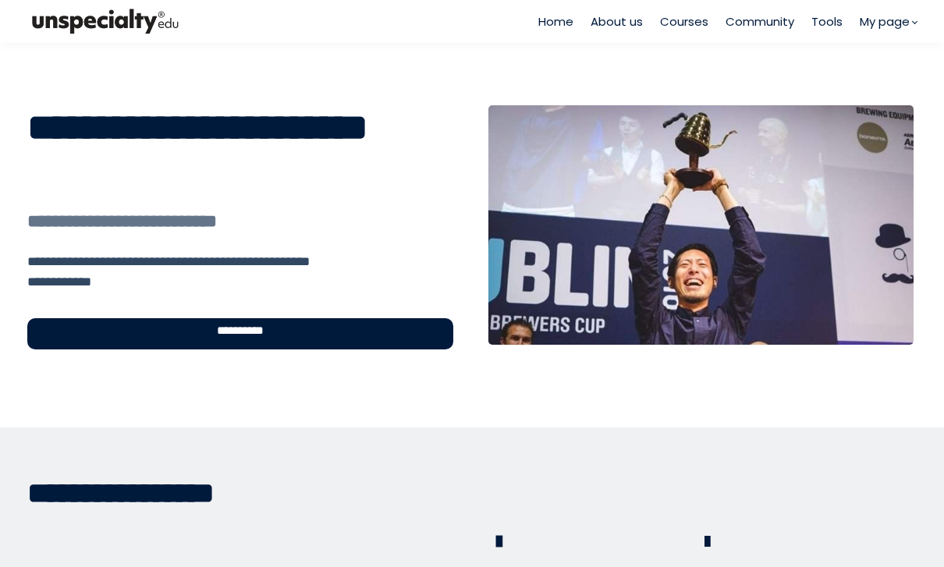
click at [0, 0] on link "My page" at bounding box center [0, 0] width 0 height 0
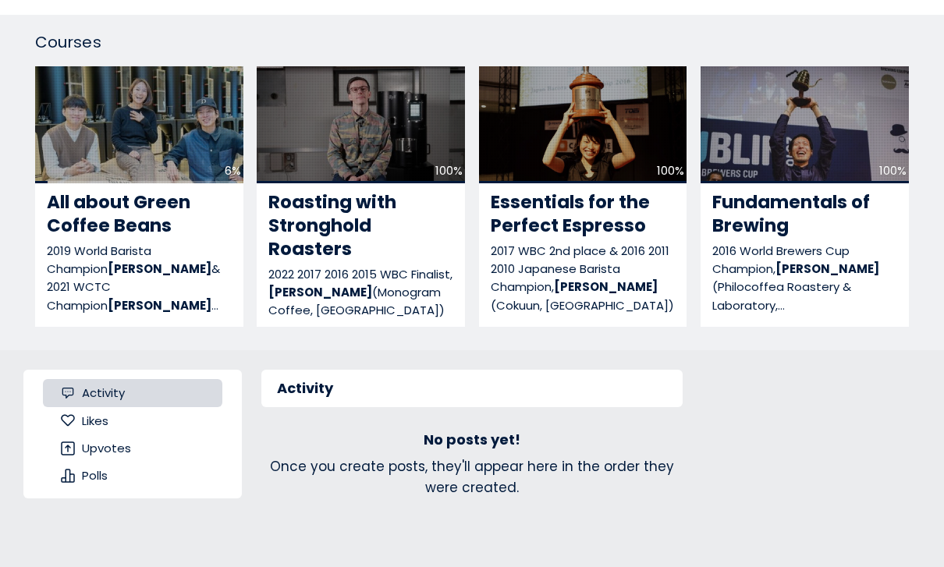
scroll to position [479, 0]
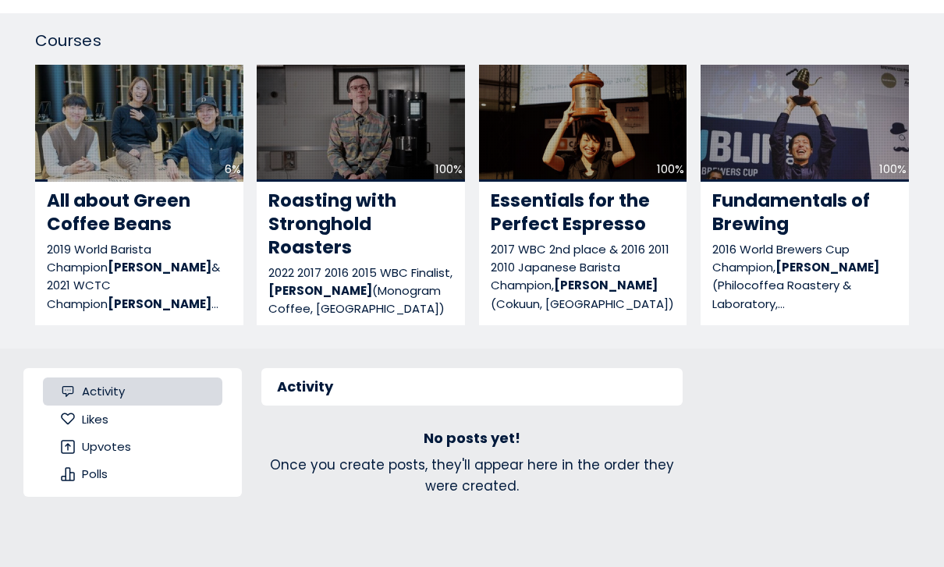
click at [601, 211] on span "Essentials for the Perfect Espresso" at bounding box center [570, 212] width 159 height 48
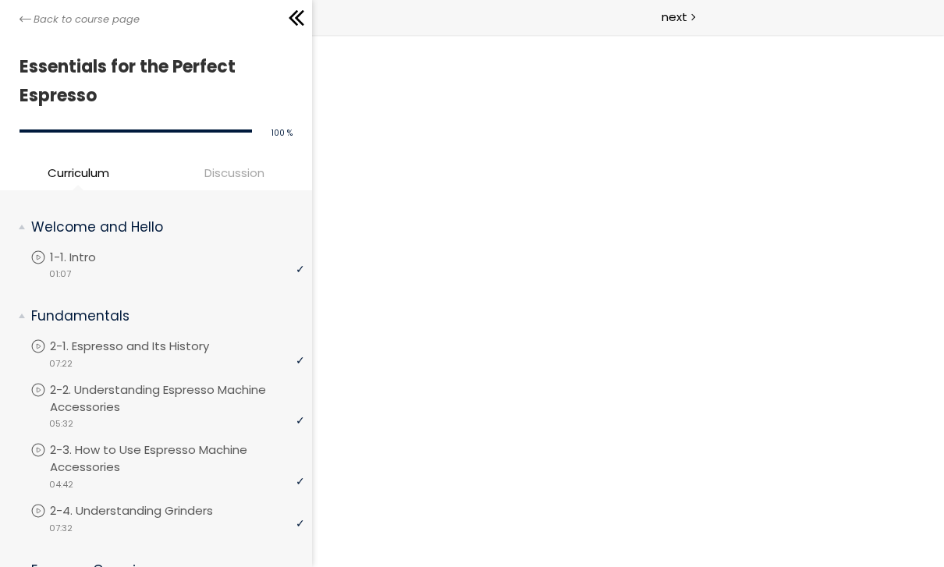
click at [30, 30] on div "Back to course page" at bounding box center [156, 17] width 312 height 35
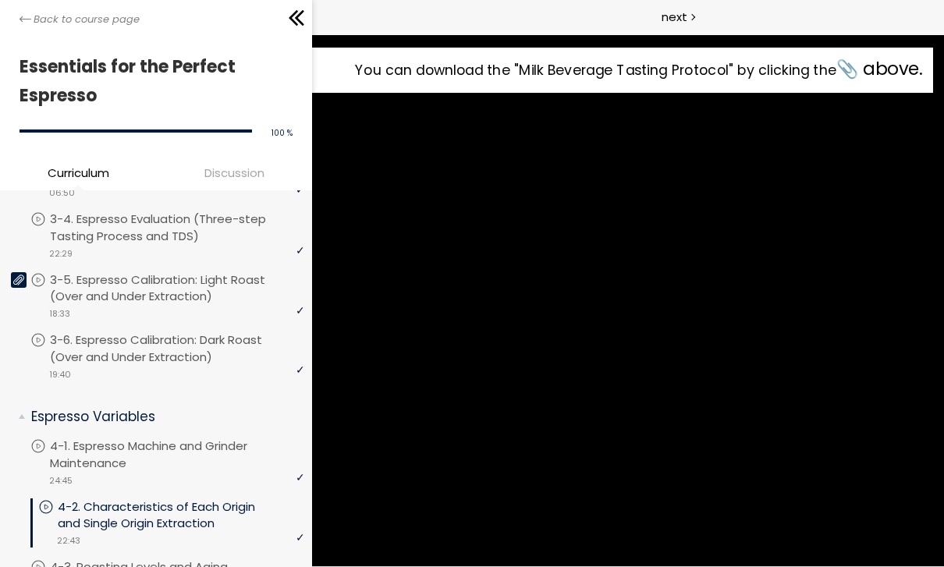
scroll to position [547, 0]
click at [16, 273] on icon at bounding box center [18, 278] width 11 height 11
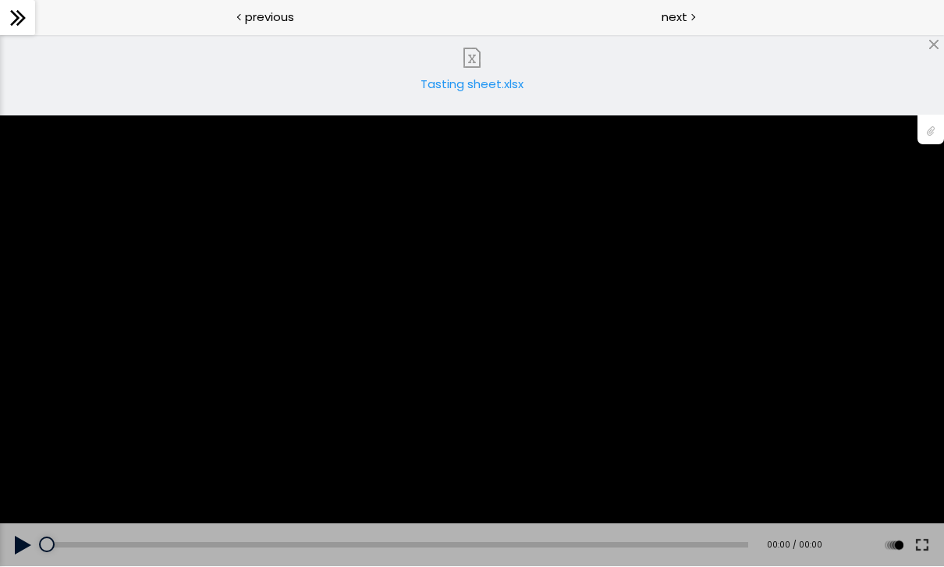
click at [478, 58] on img at bounding box center [472, 58] width 20 height 20
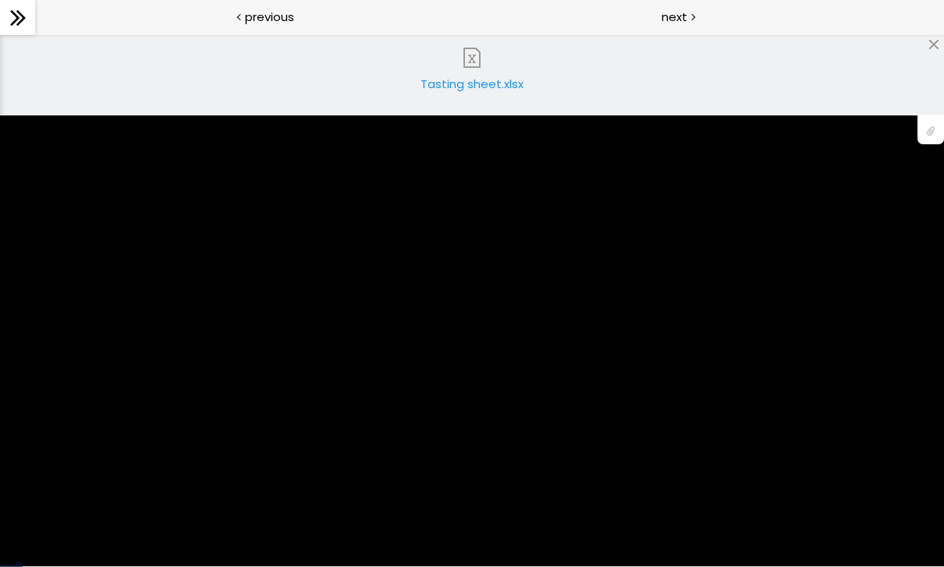
click at [524, 313] on div "Download the "Tasting Sheet" by clicking the 📎 above." at bounding box center [472, 300] width 944 height 531
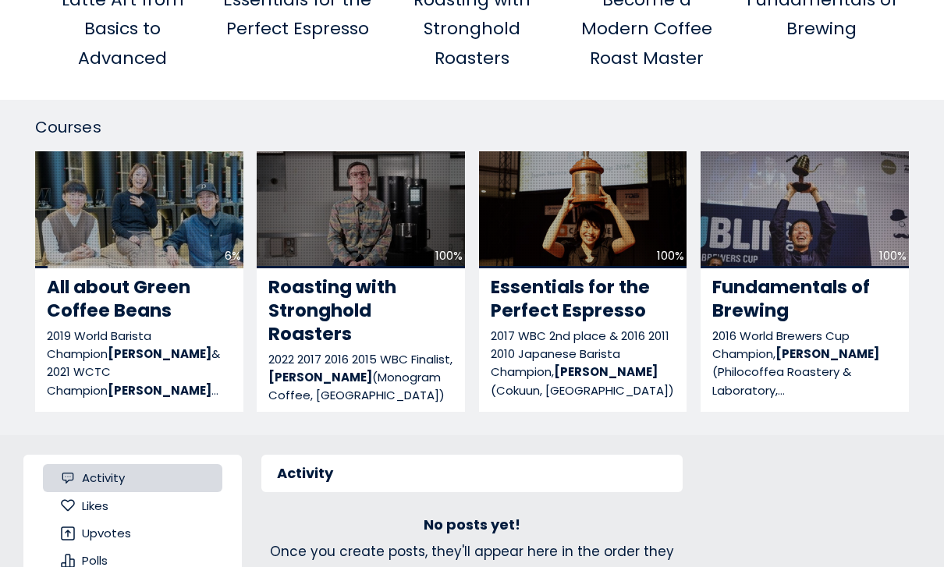
scroll to position [364, 0]
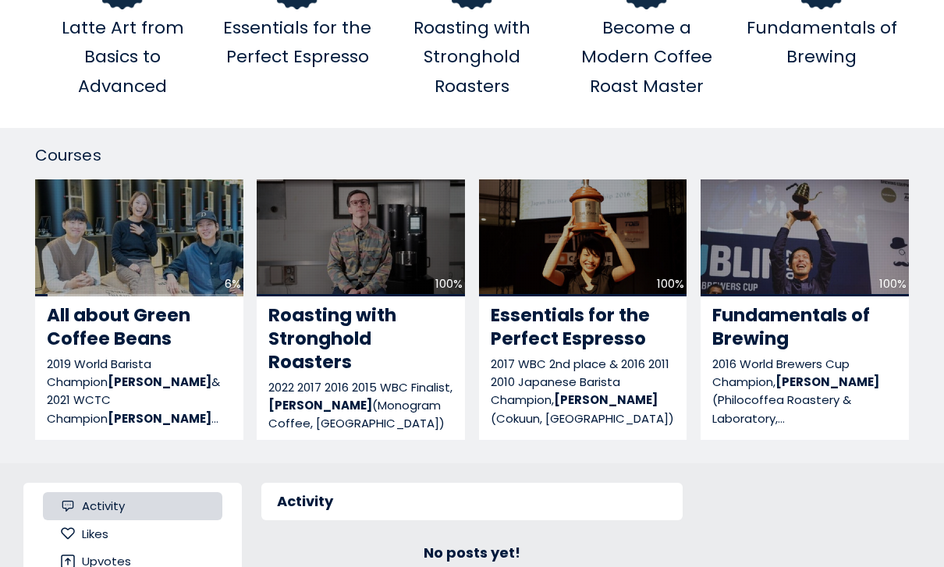
click at [151, 328] on span "All about Green Coffee Beans" at bounding box center [119, 327] width 144 height 48
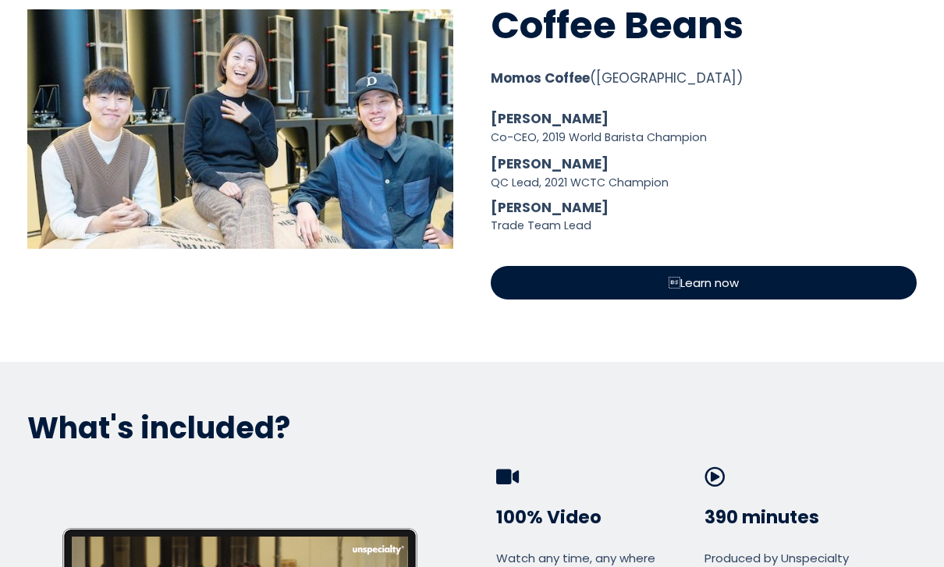
scroll to position [693, 0]
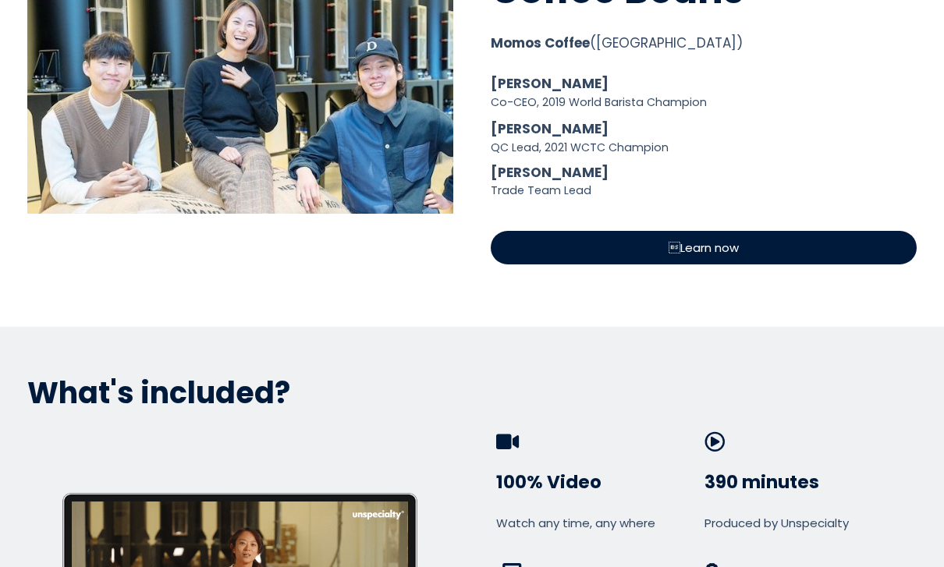
click at [747, 237] on div "Learn now" at bounding box center [704, 248] width 426 height 34
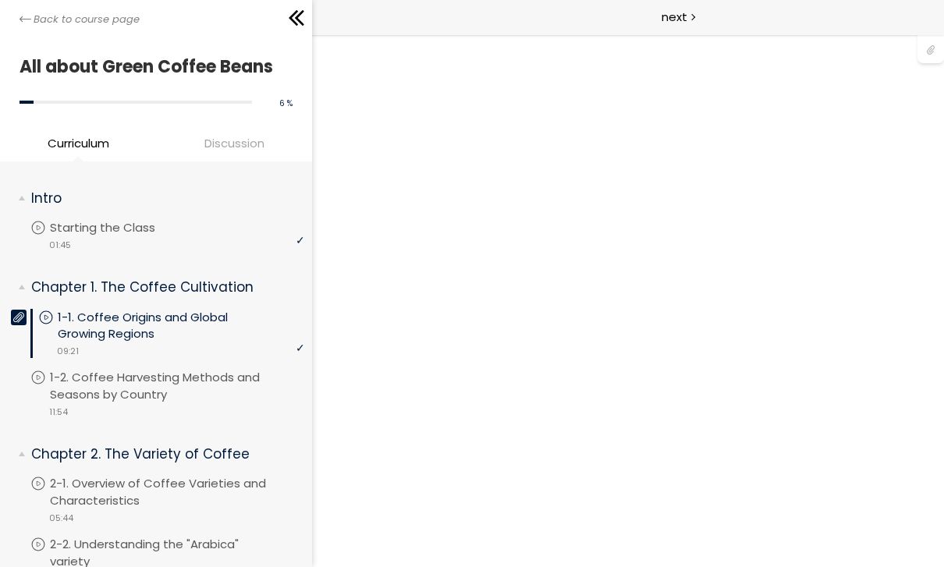
click at [18, 32] on div "Back to course page" at bounding box center [156, 17] width 312 height 35
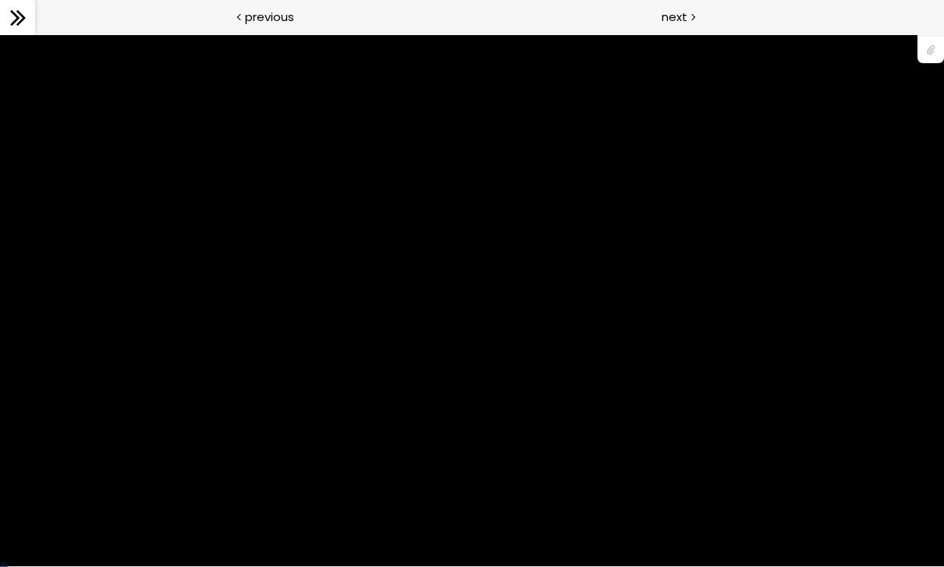
click at [941, 50] on div at bounding box center [931, 49] width 27 height 30
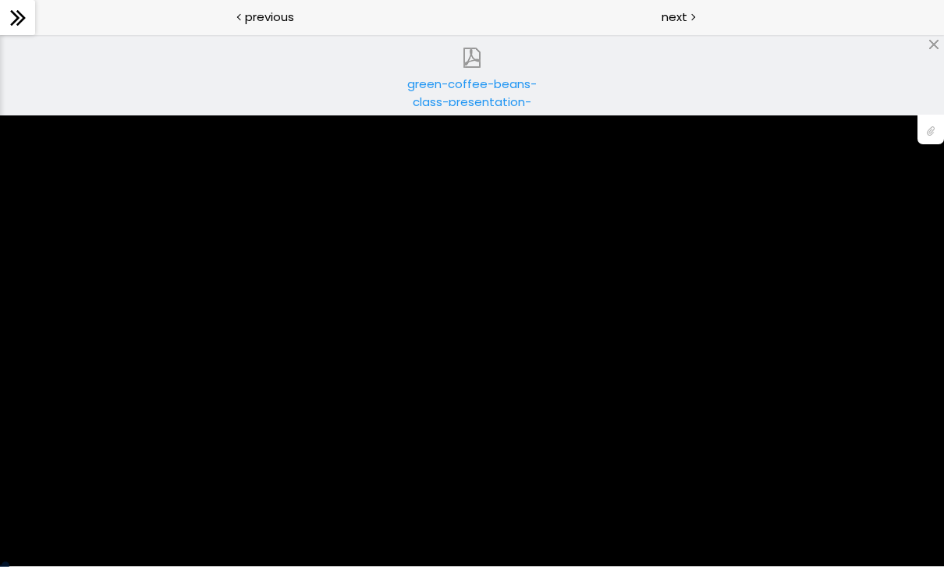
click at [457, 52] on link "green-coffee-beans-class-presentation-file.pdf" at bounding box center [472, 75] width 156 height 62
click at [478, 55] on img at bounding box center [472, 58] width 20 height 20
click at [640, 123] on div at bounding box center [472, 300] width 944 height 531
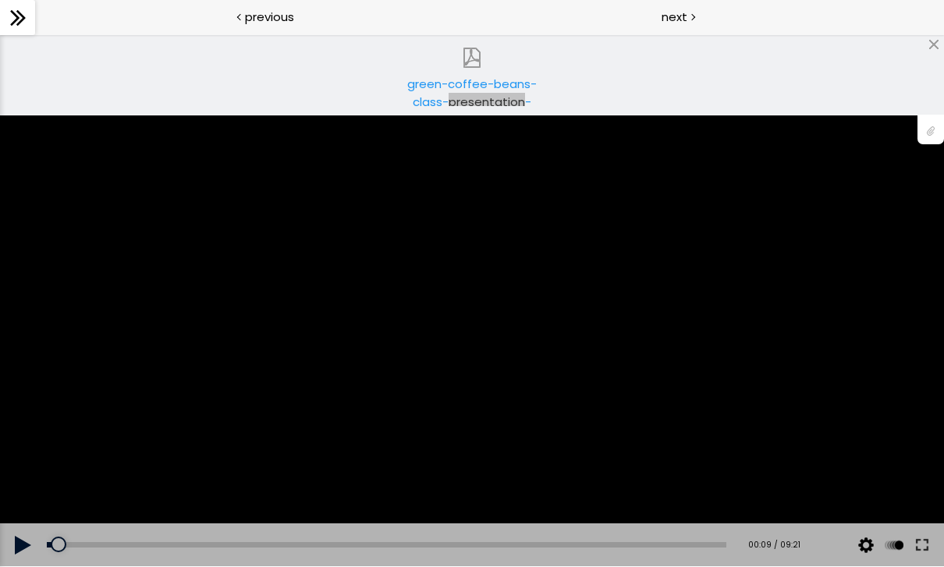
click at [507, 165] on div at bounding box center [472, 300] width 944 height 531
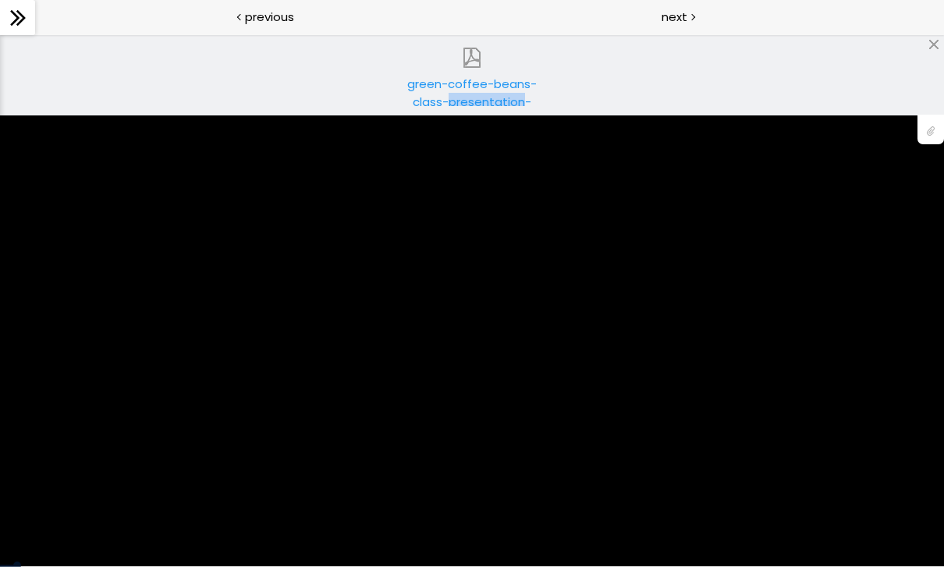
click at [491, 82] on div "green-coffee-beans-class-presentation-file.pdf" at bounding box center [472, 90] width 133 height 31
